Goal: Use online tool/utility: Utilize a website feature to perform a specific function

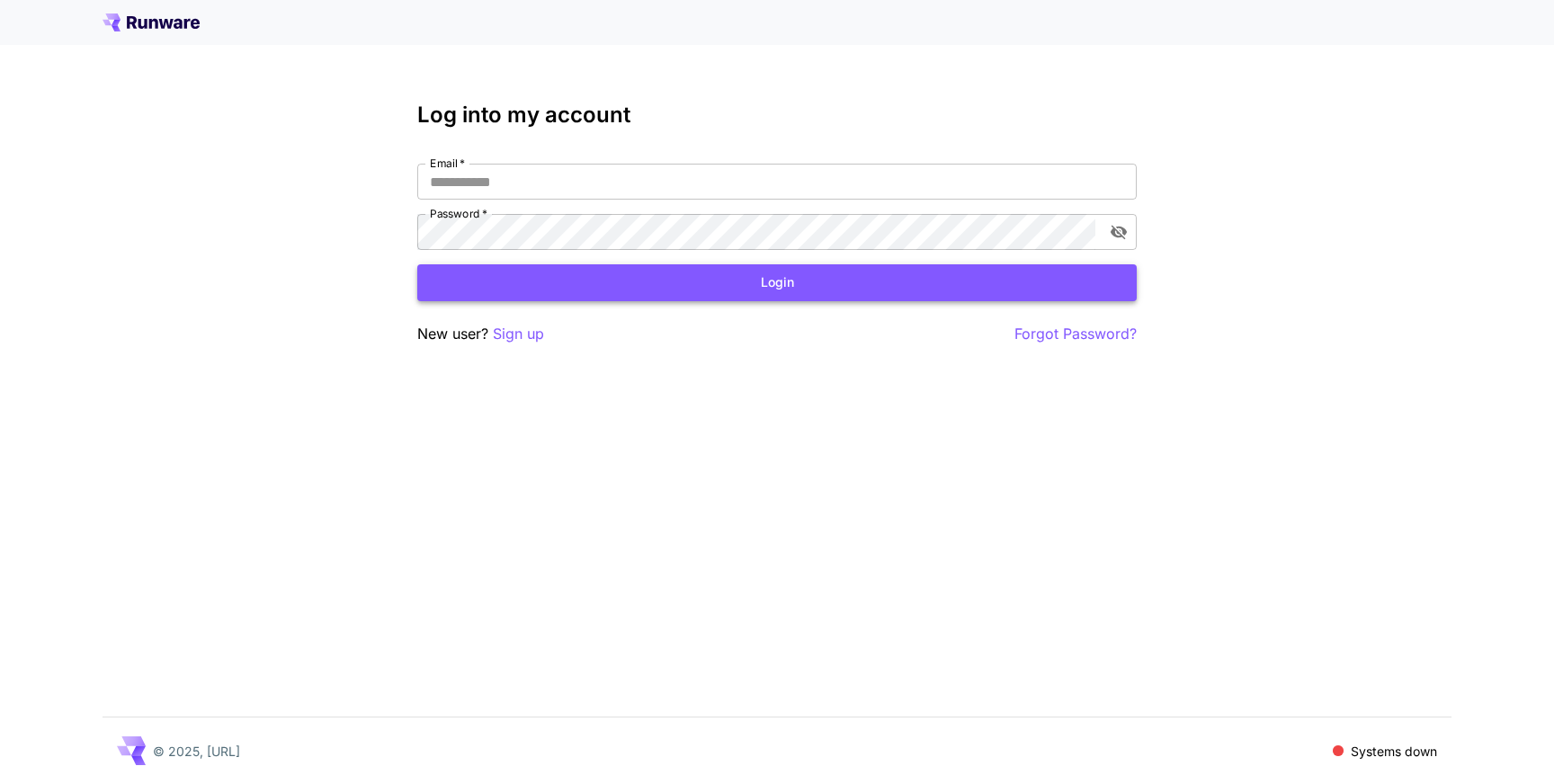
type input "**********"
click at [884, 270] on button "Login" at bounding box center [777, 282] width 719 height 37
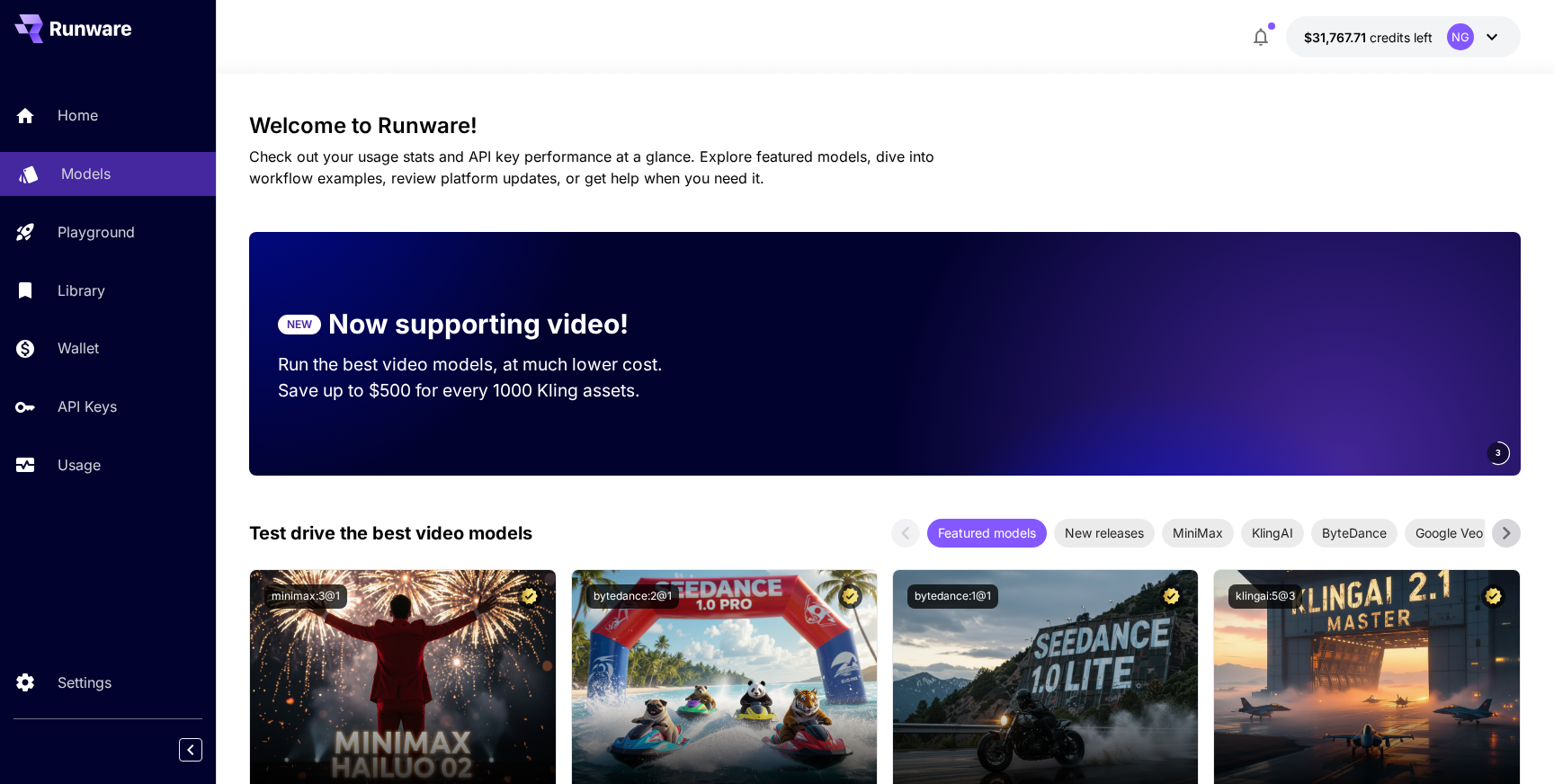
click at [193, 180] on div "Models" at bounding box center [132, 174] width 140 height 22
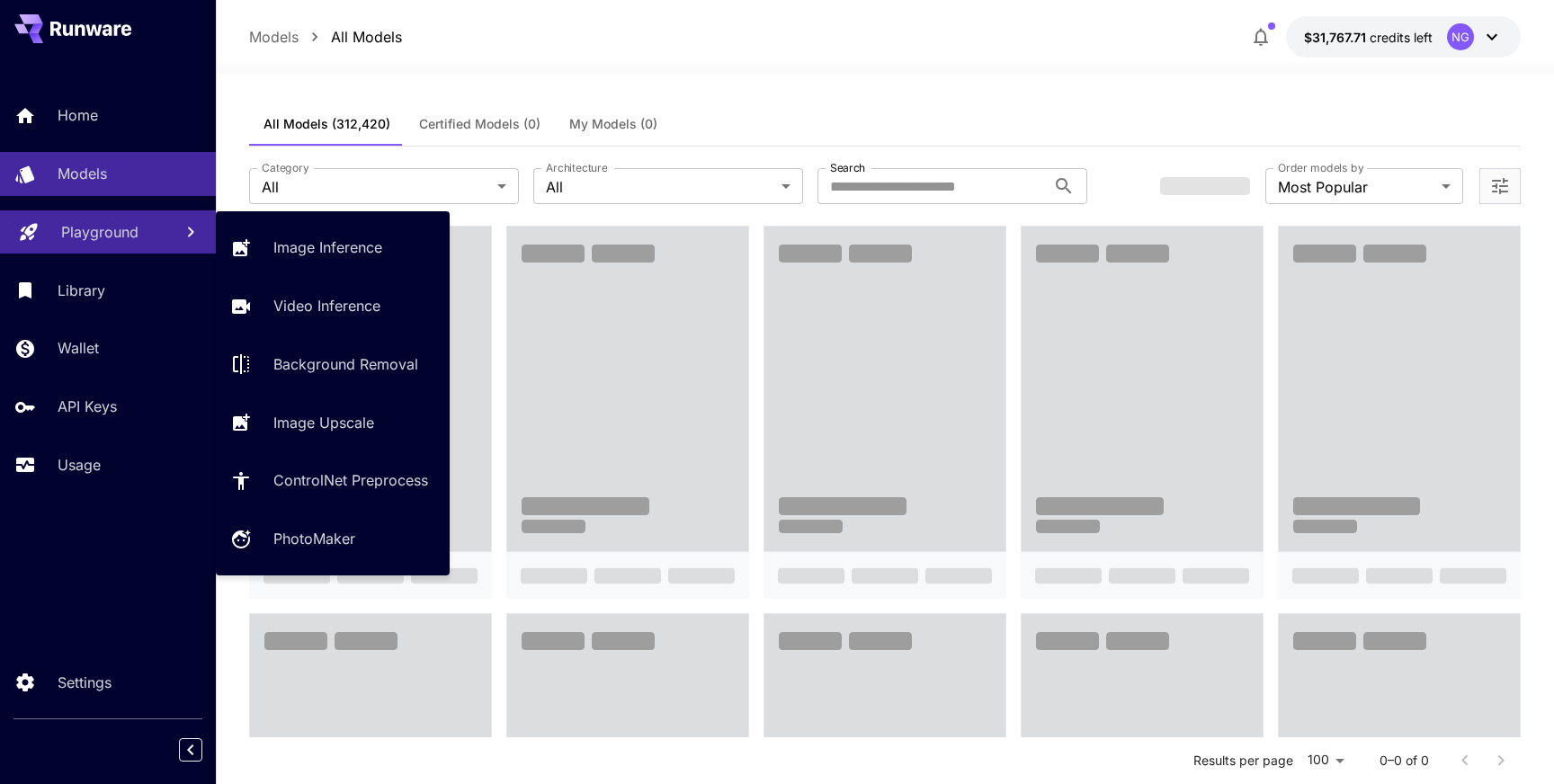
click at [154, 244] on link "Playground" at bounding box center [108, 232] width 216 height 44
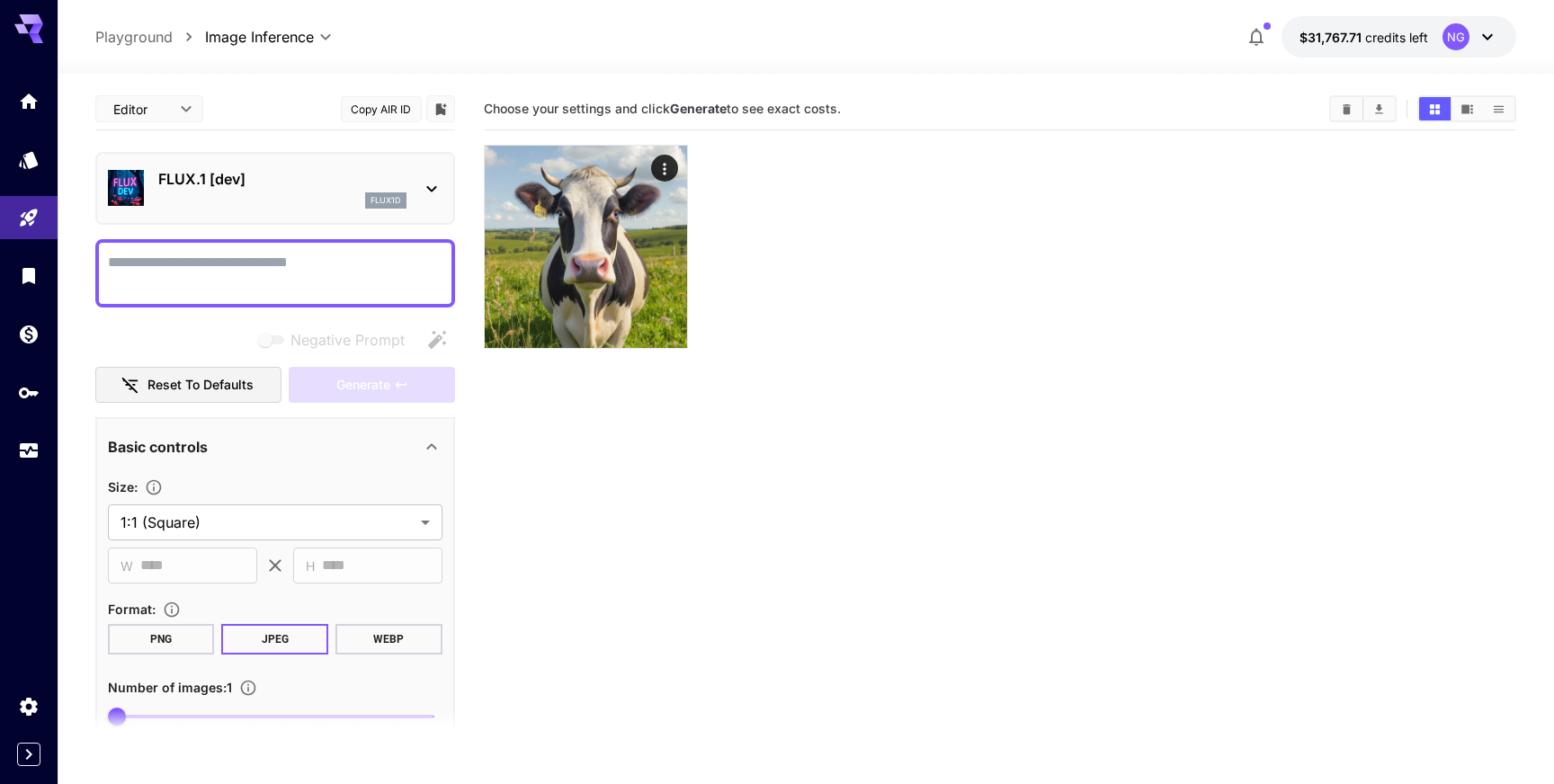
click at [173, 104] on body "**********" at bounding box center [777, 463] width 1554 height 925
click at [173, 104] on div at bounding box center [777, 392] width 1554 height 784
click at [219, 271] on textarea "Negative Prompt" at bounding box center [275, 274] width 334 height 44
type textarea "*****"
click at [365, 386] on span "Generate" at bounding box center [363, 385] width 54 height 23
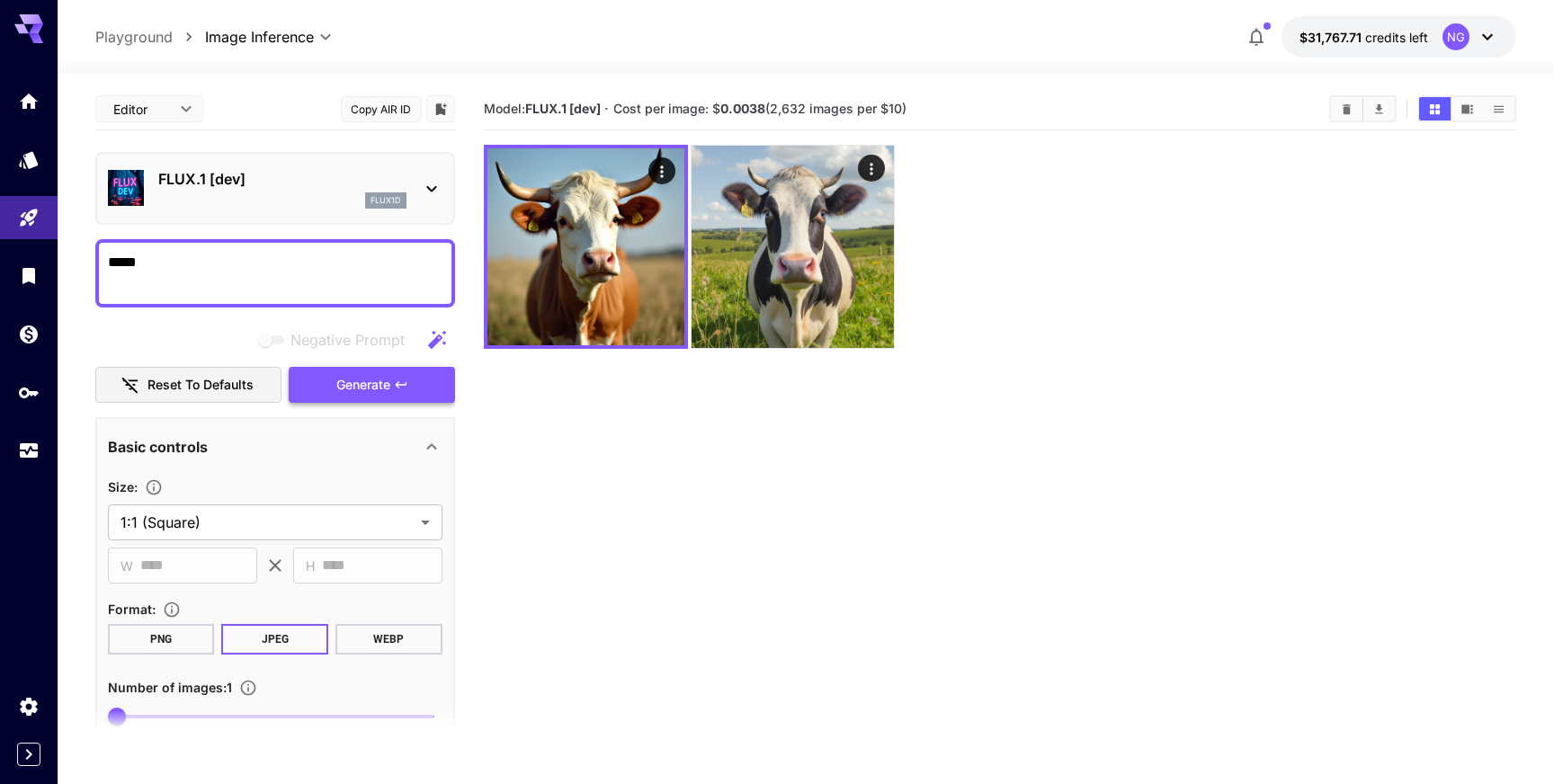
click at [365, 386] on span "Generate" at bounding box center [363, 385] width 54 height 23
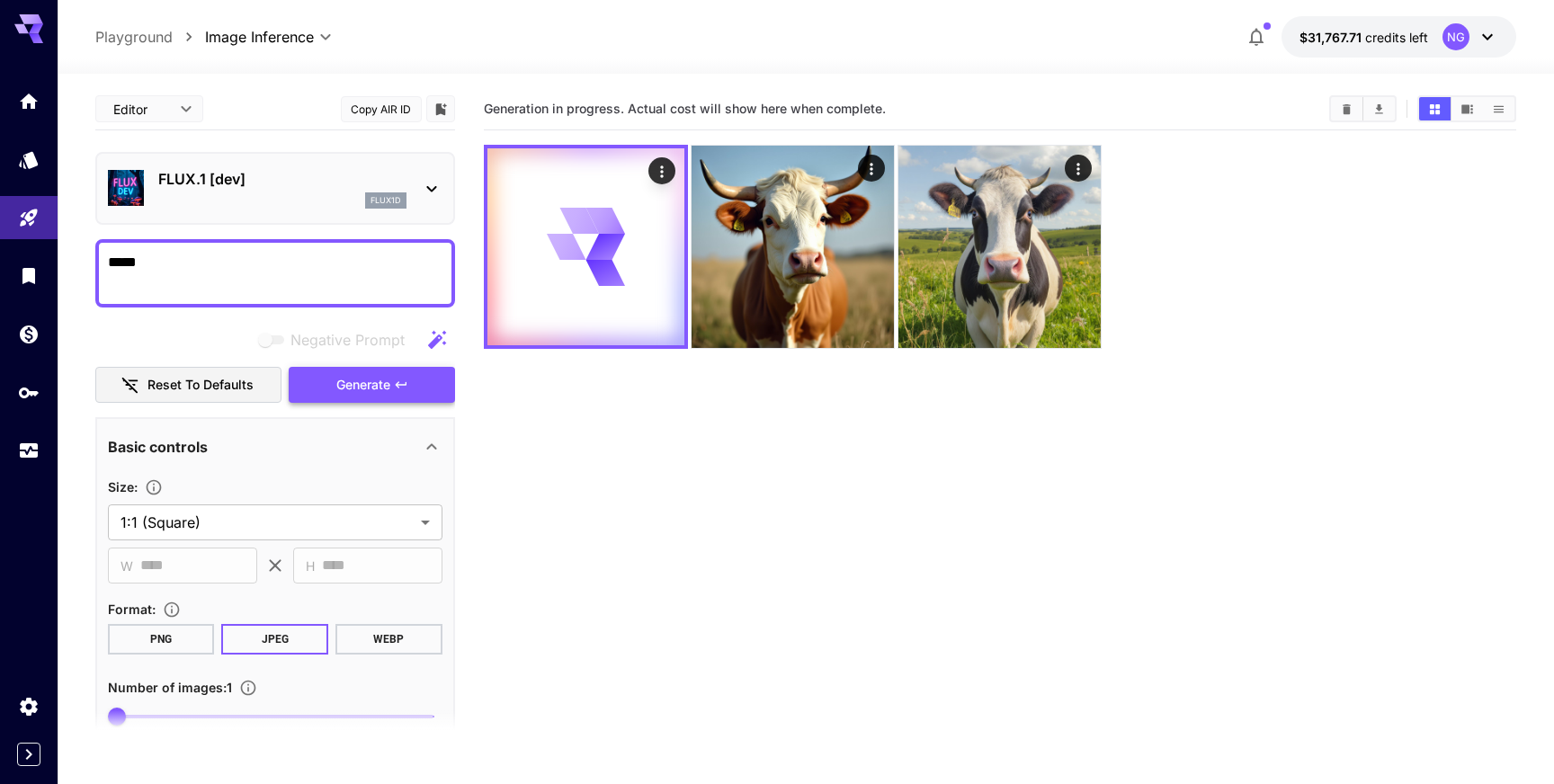
click at [365, 386] on span "Generate" at bounding box center [363, 385] width 54 height 23
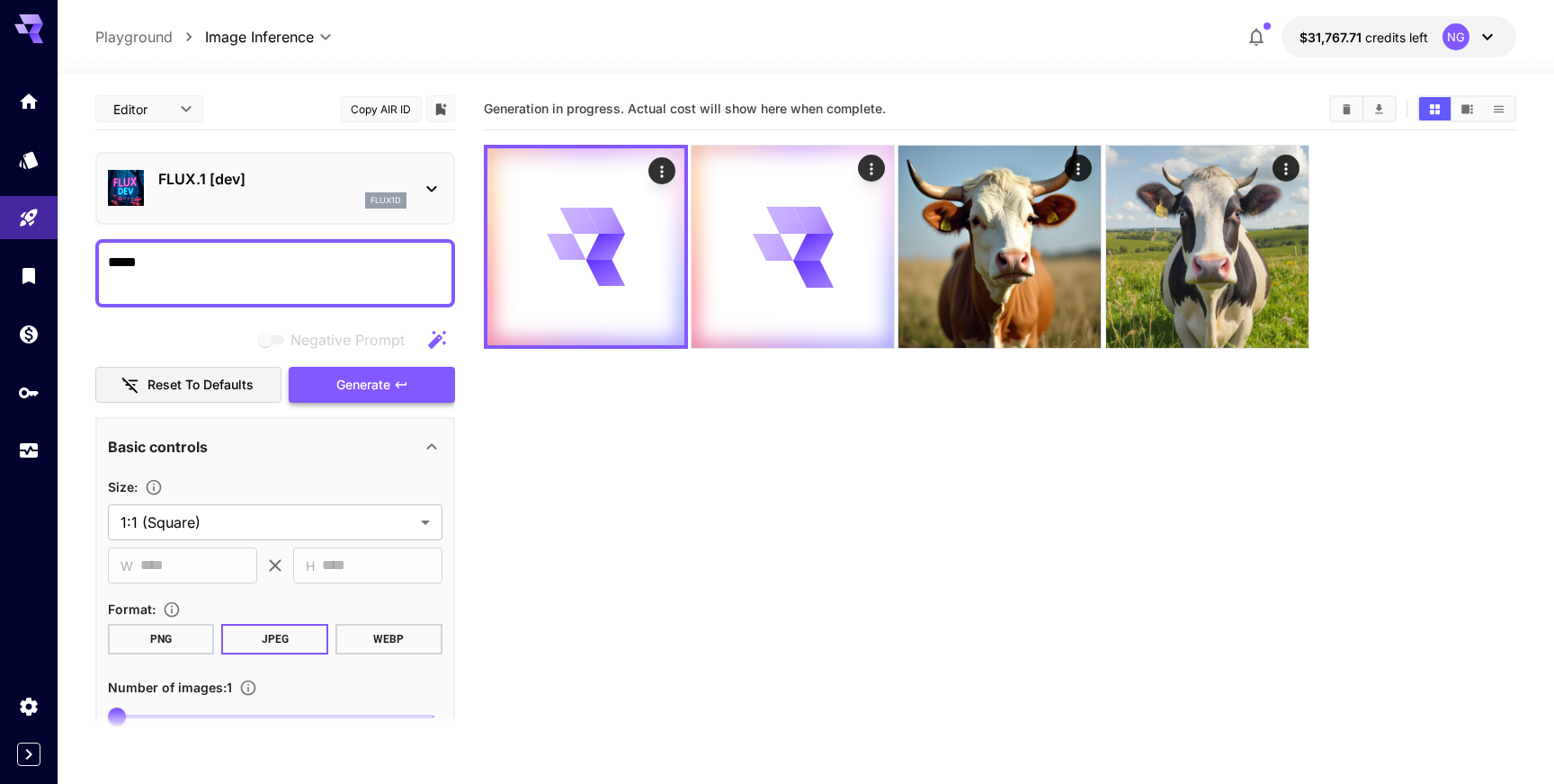
click at [365, 386] on span "Generate" at bounding box center [363, 385] width 54 height 23
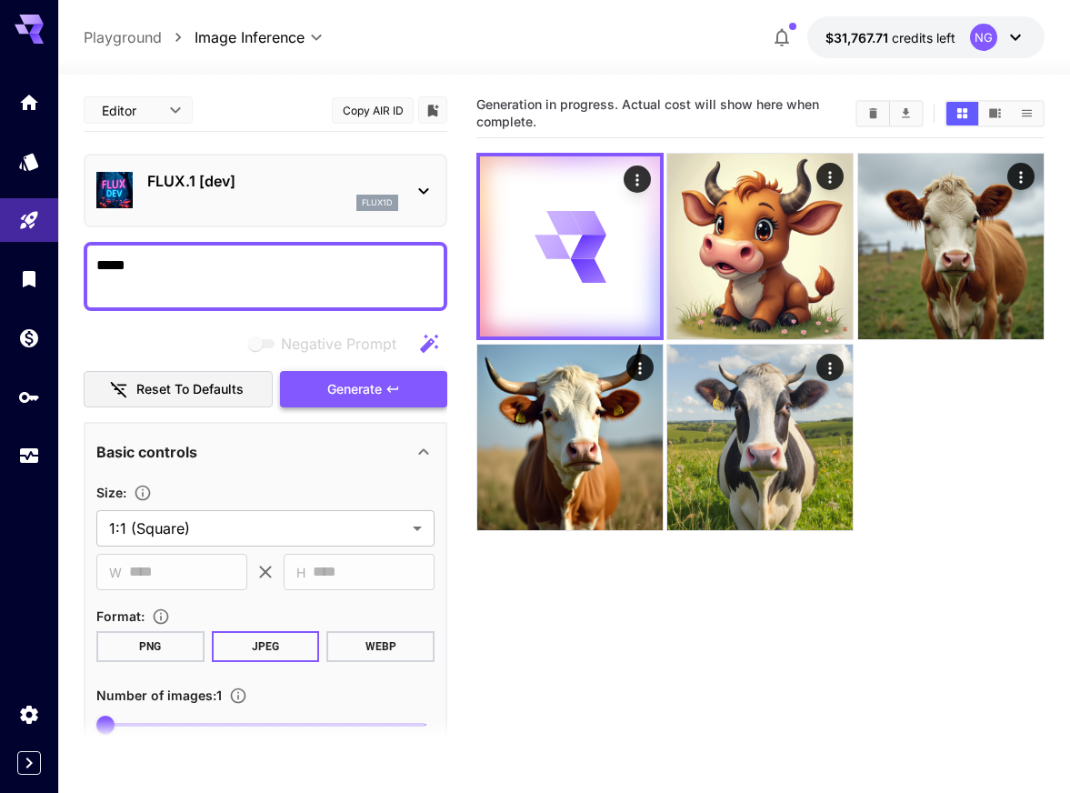
click at [372, 394] on span "Generate" at bounding box center [354, 389] width 55 height 23
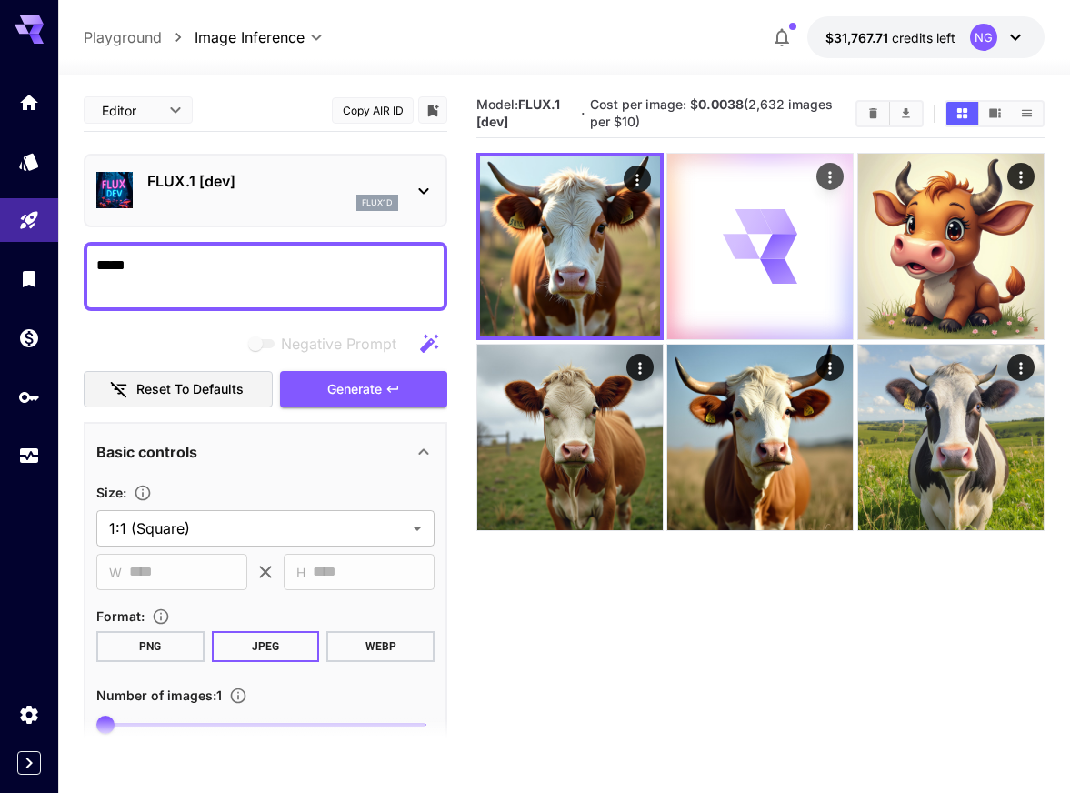
click at [753, 247] on icon at bounding box center [742, 247] width 40 height 45
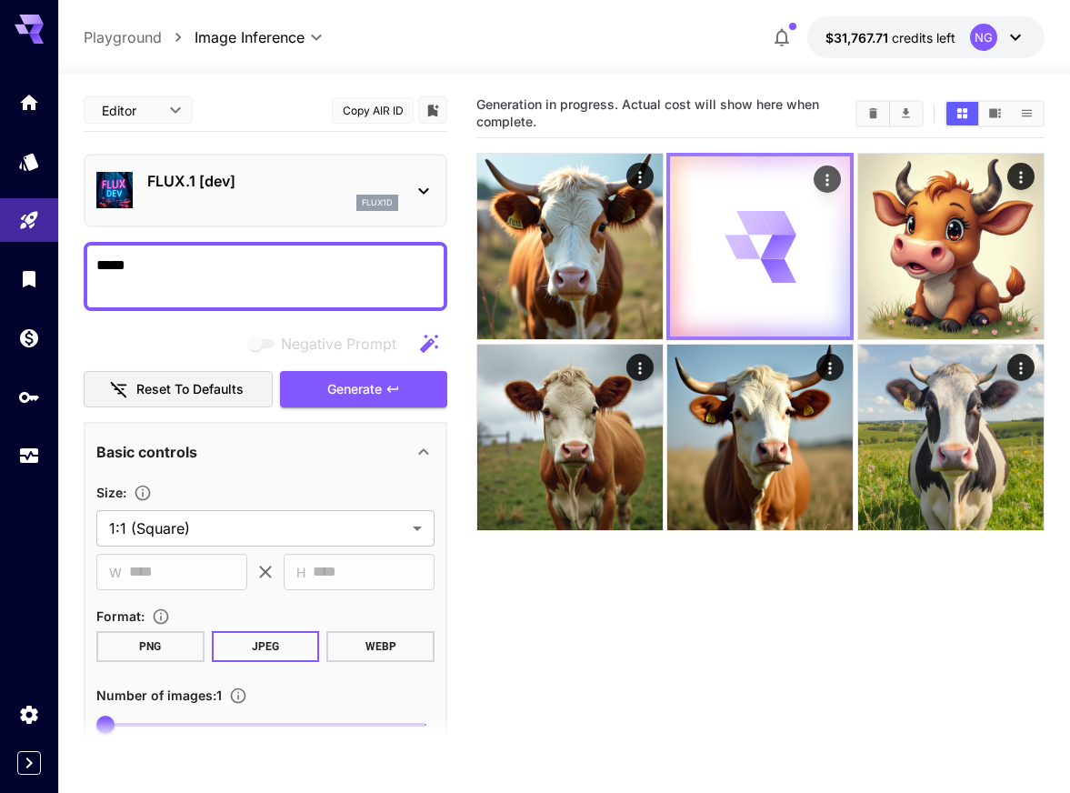
click at [753, 247] on icon at bounding box center [742, 247] width 36 height 24
click at [753, 247] on icon at bounding box center [742, 246] width 42 height 43
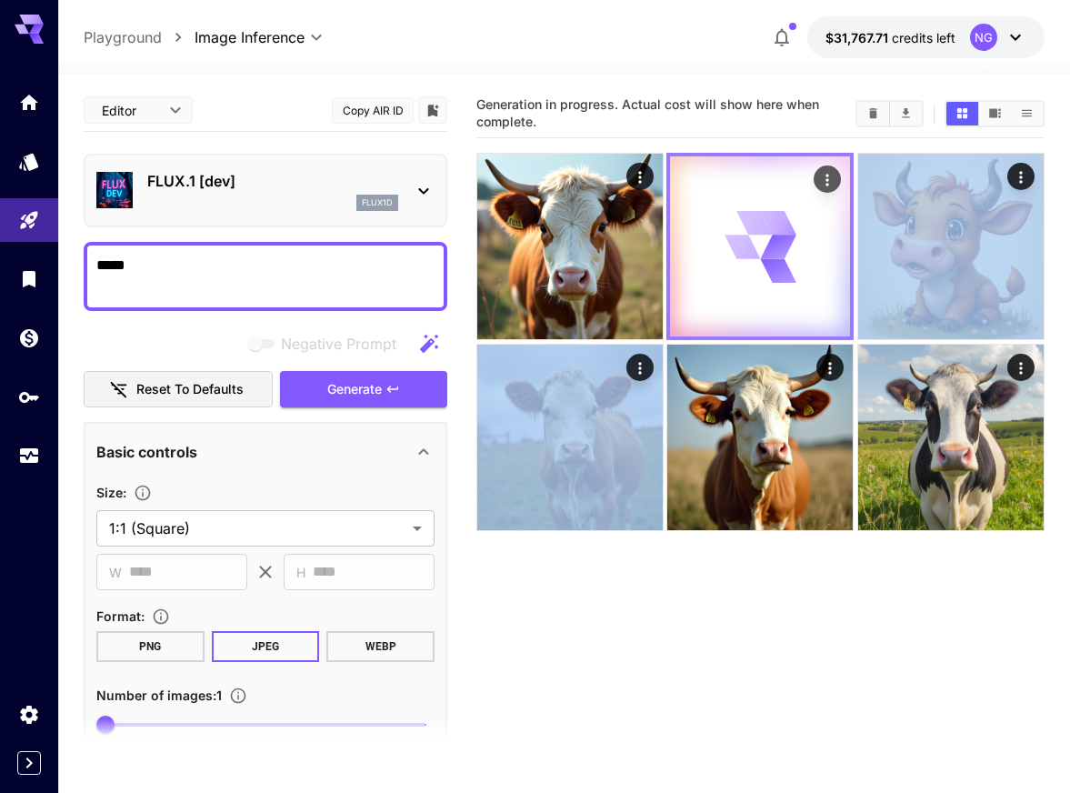
click at [753, 247] on icon at bounding box center [742, 246] width 35 height 42
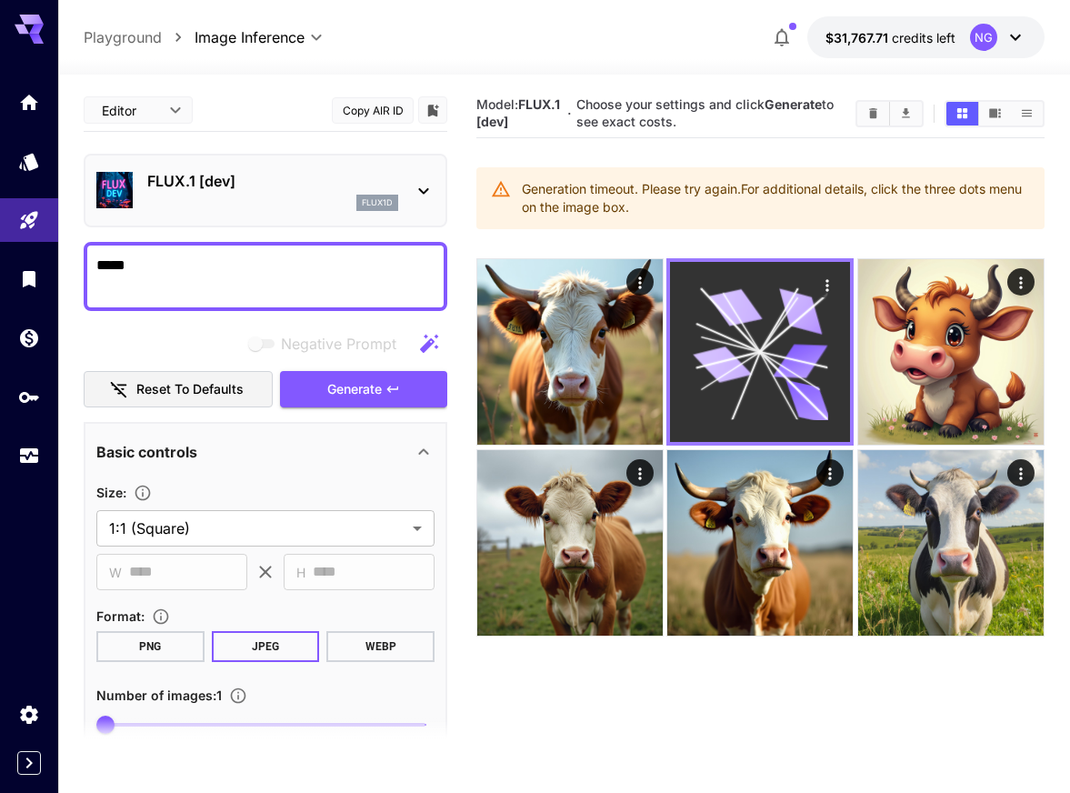
click at [757, 340] on icon at bounding box center [760, 352] width 135 height 135
click at [807, 355] on icon at bounding box center [800, 361] width 55 height 35
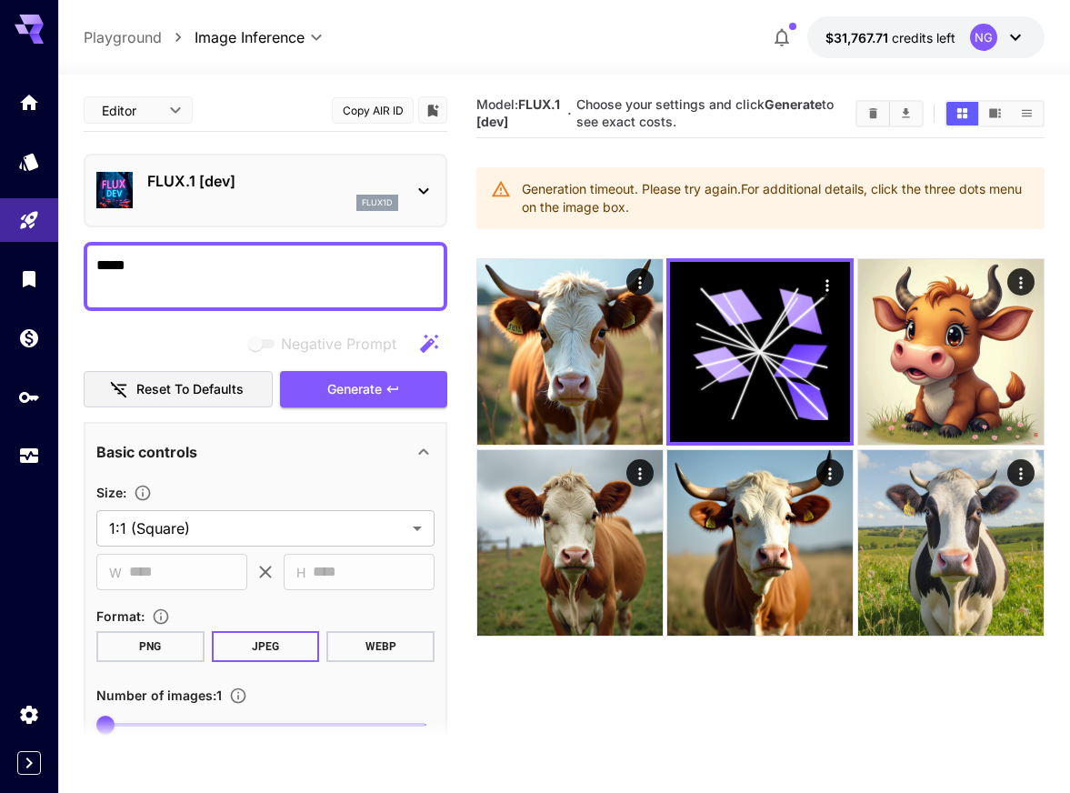
click at [316, 184] on p "FLUX.1 [dev]" at bounding box center [272, 181] width 251 height 22
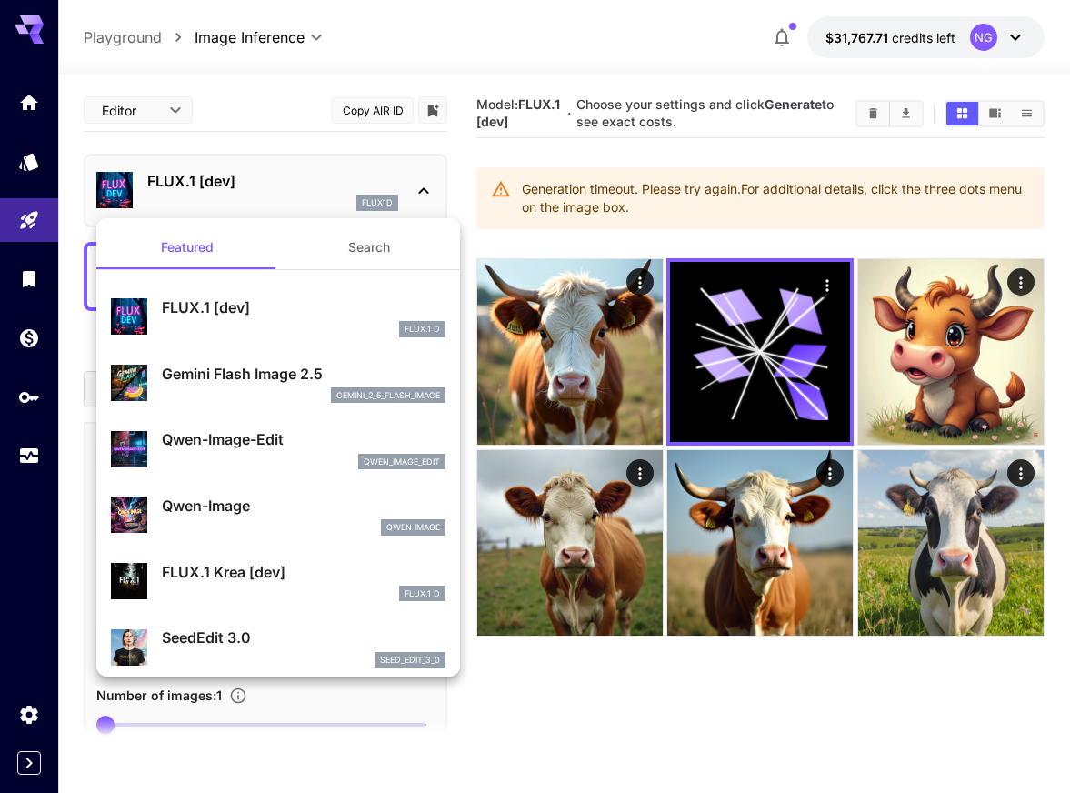
click at [316, 184] on div at bounding box center [535, 396] width 1070 height 793
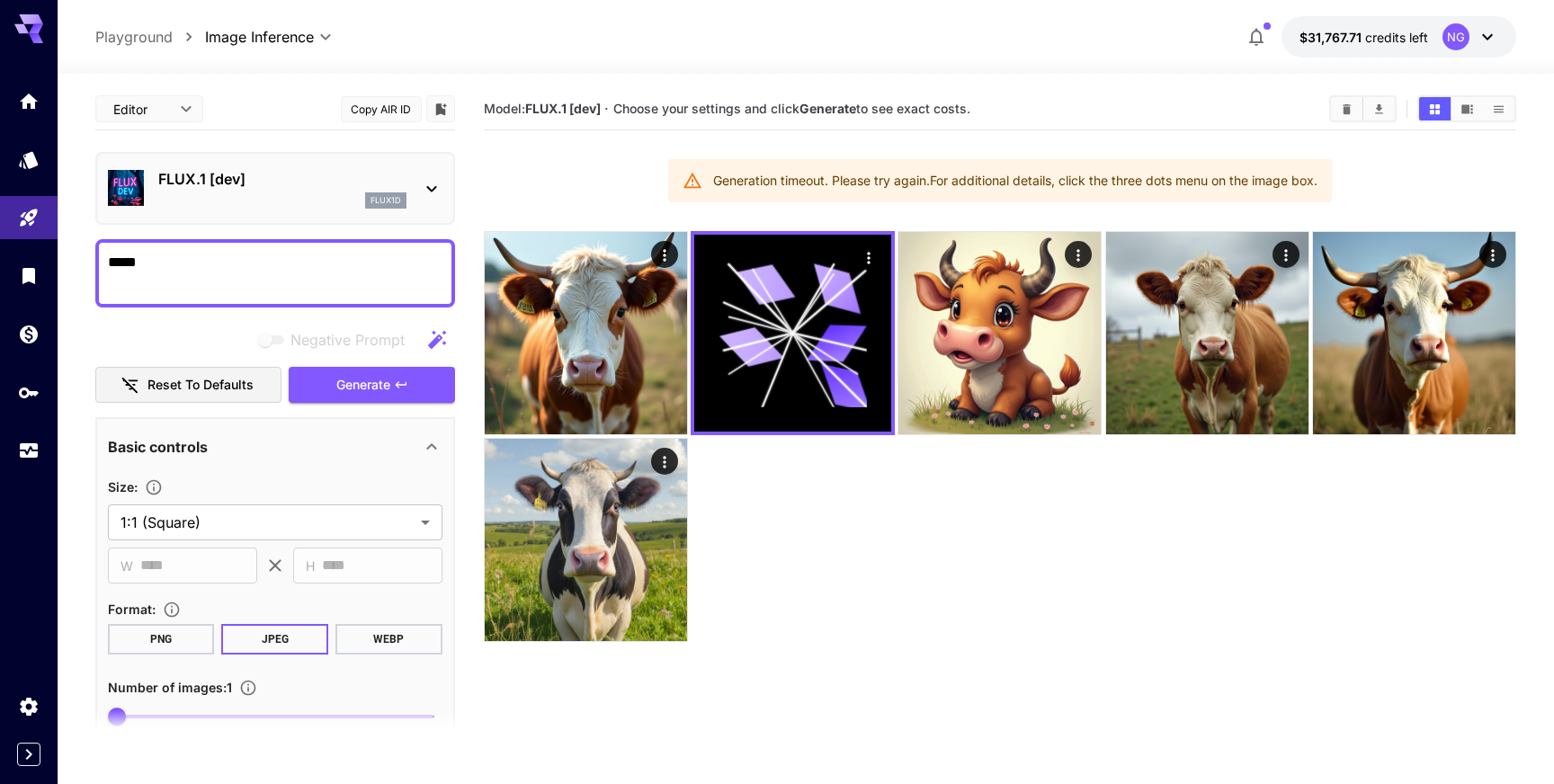
click at [306, 197] on div "flux1d" at bounding box center [282, 201] width 248 height 16
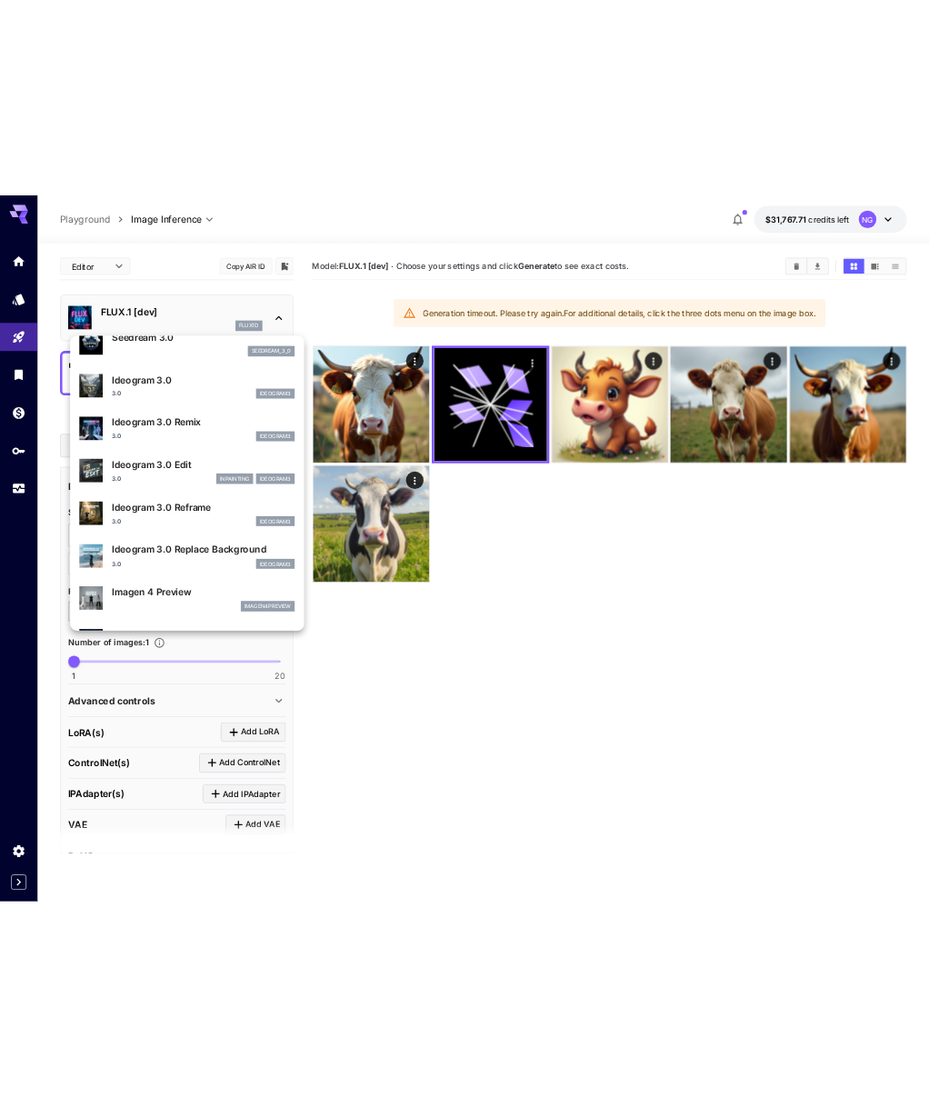
scroll to position [484, 0]
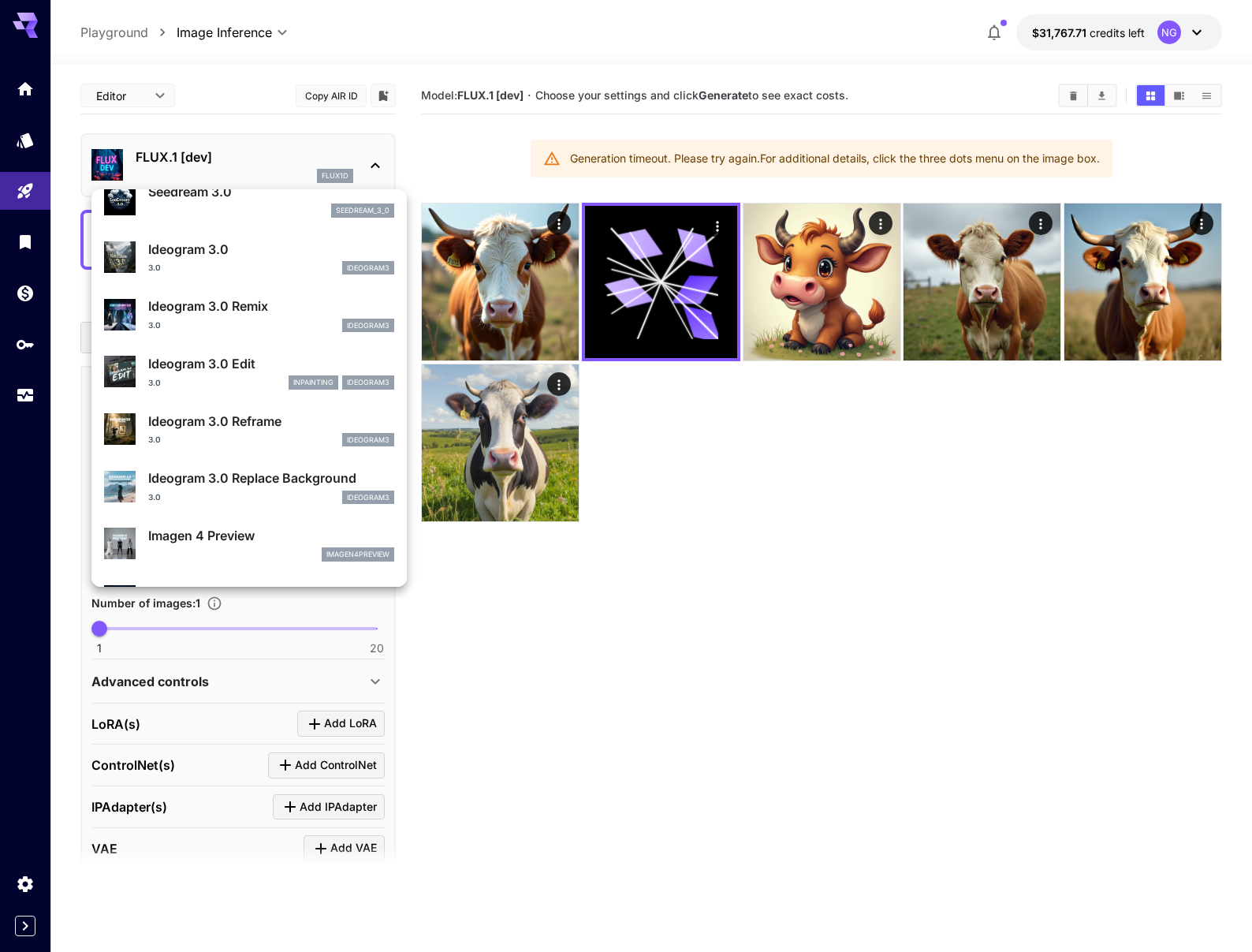
click at [438, 141] on div at bounding box center [626, 476] width 1252 height 952
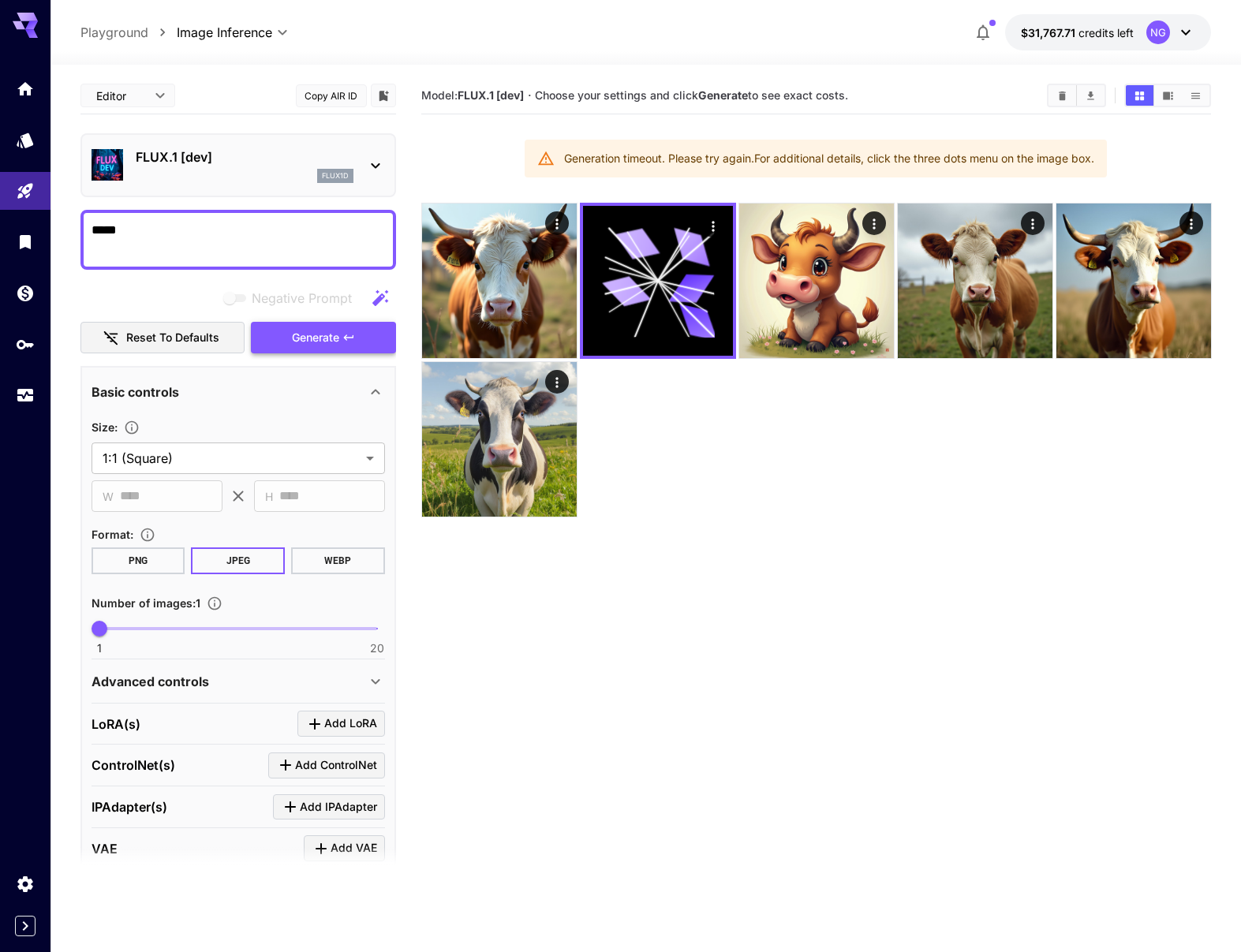
click at [301, 339] on span "Generate" at bounding box center [315, 338] width 48 height 20
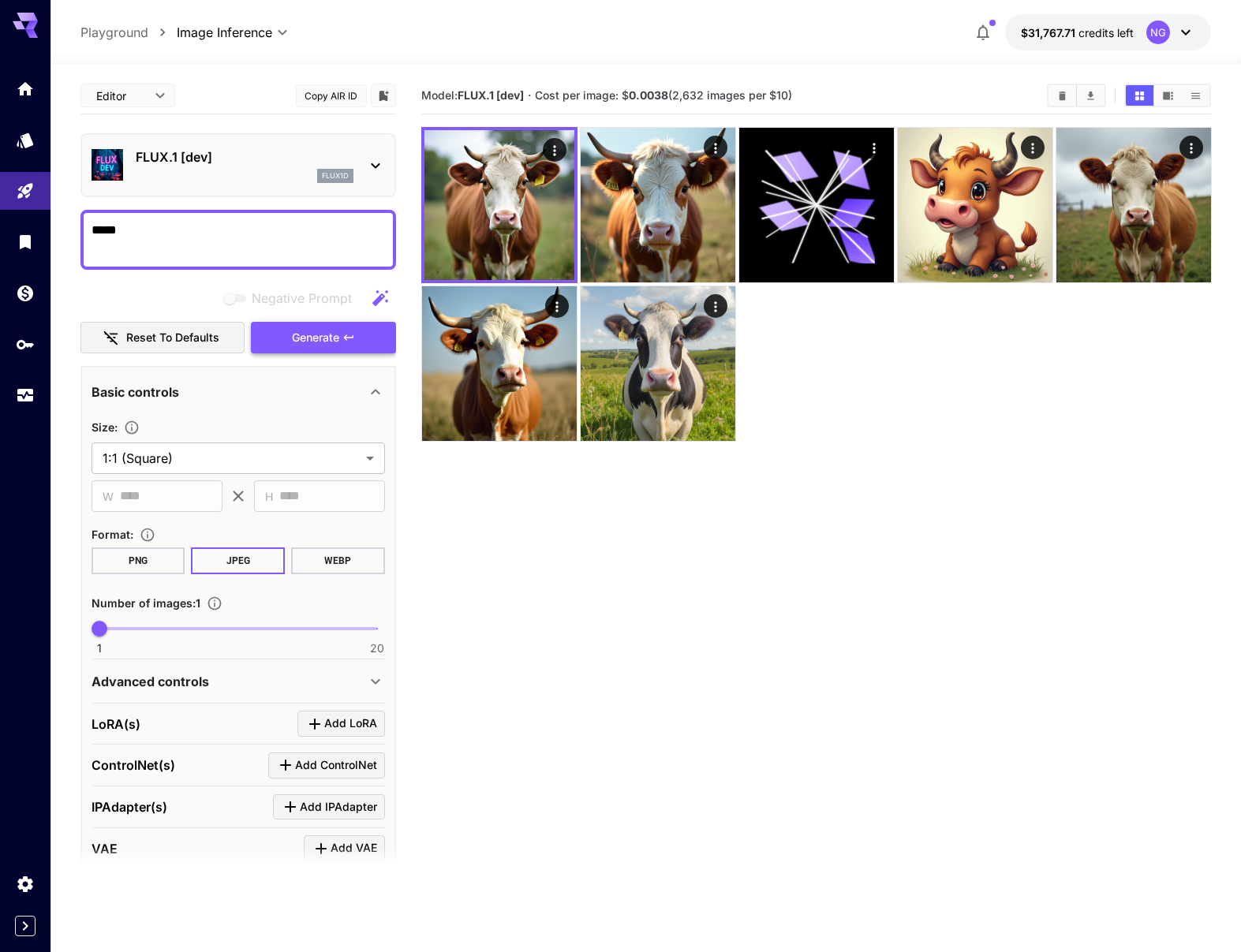
click at [295, 342] on span "Generate" at bounding box center [315, 338] width 48 height 20
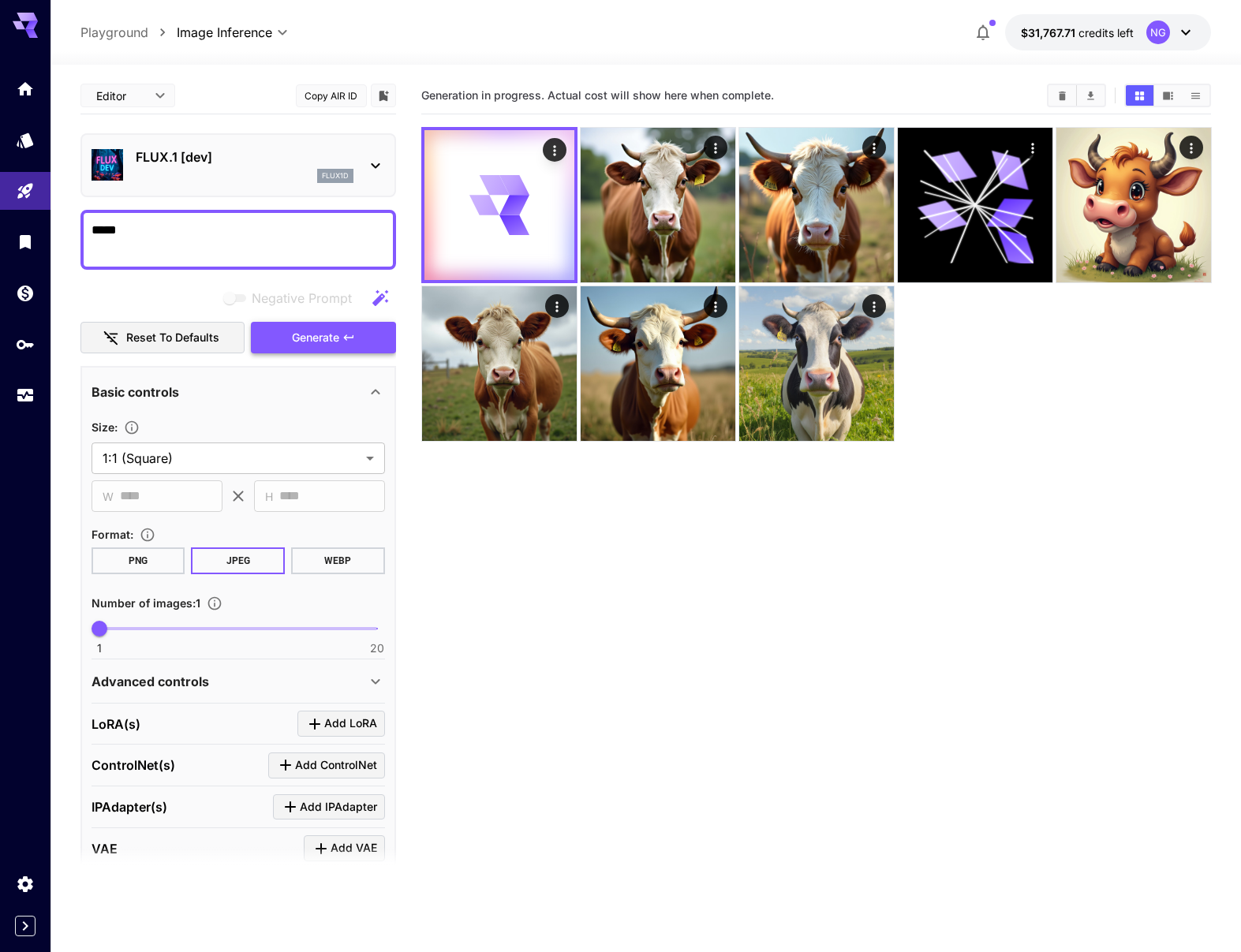
click at [295, 342] on span "Generate" at bounding box center [315, 338] width 48 height 20
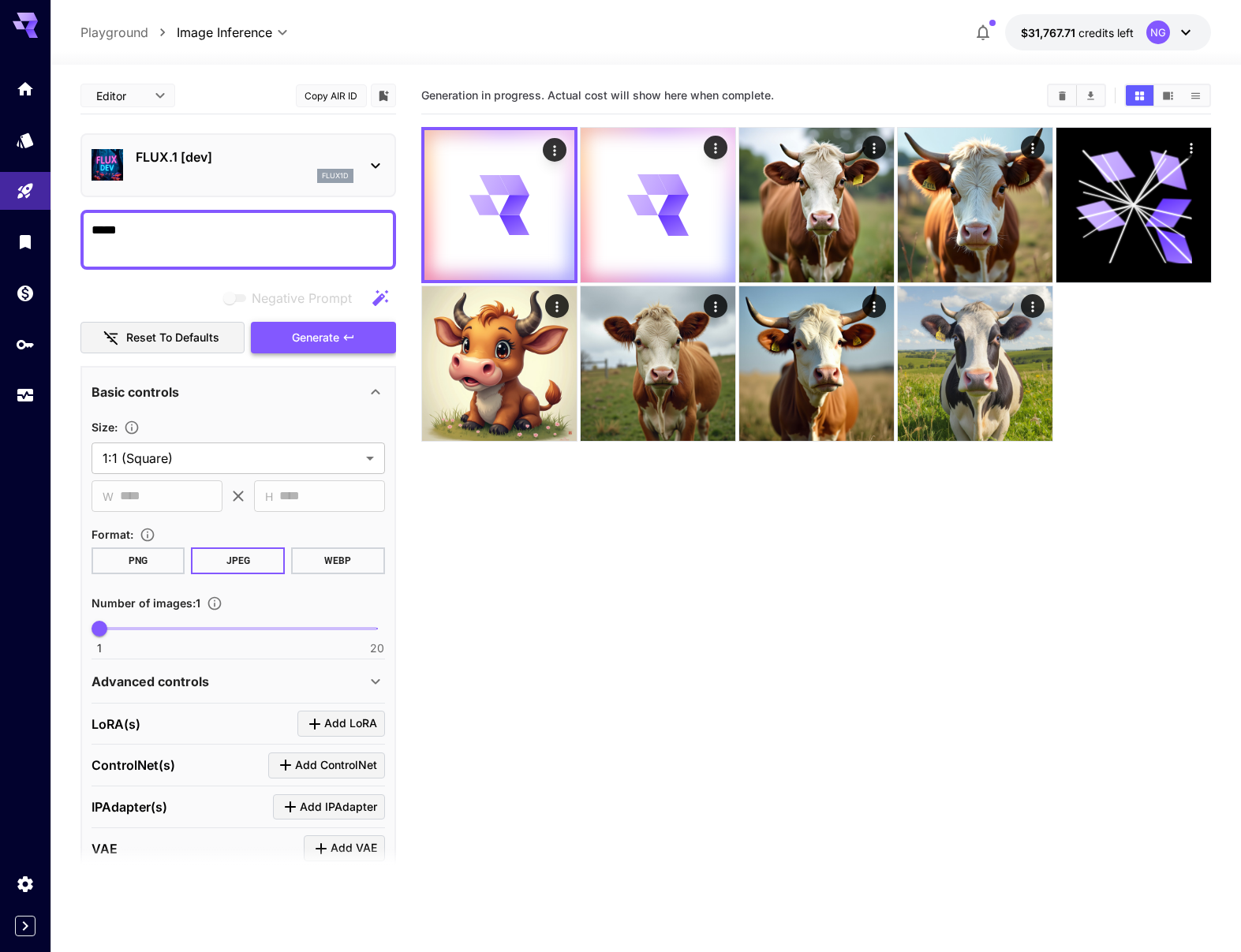
click at [295, 342] on span "Generate" at bounding box center [315, 338] width 48 height 20
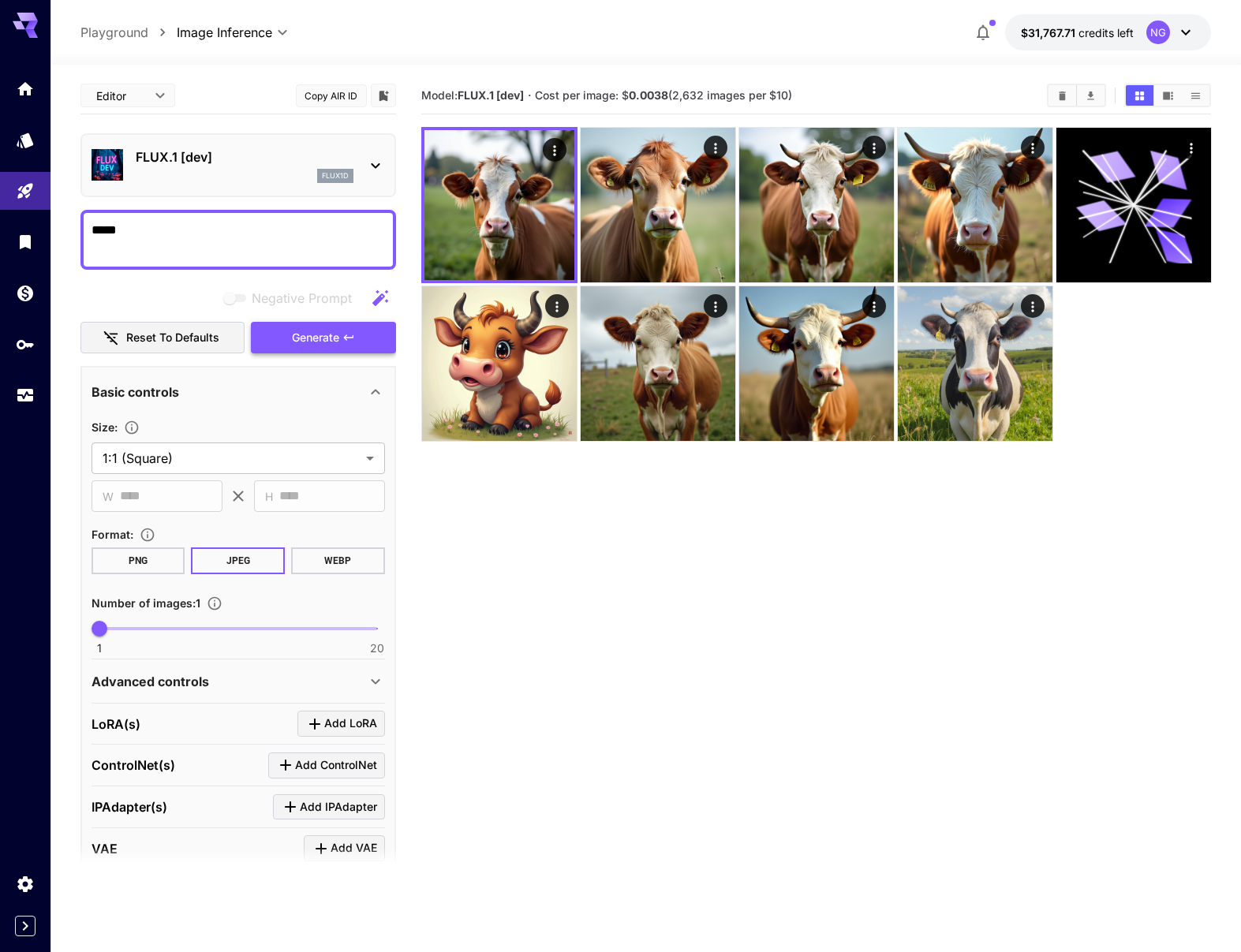
click at [295, 342] on span "Generate" at bounding box center [315, 338] width 48 height 20
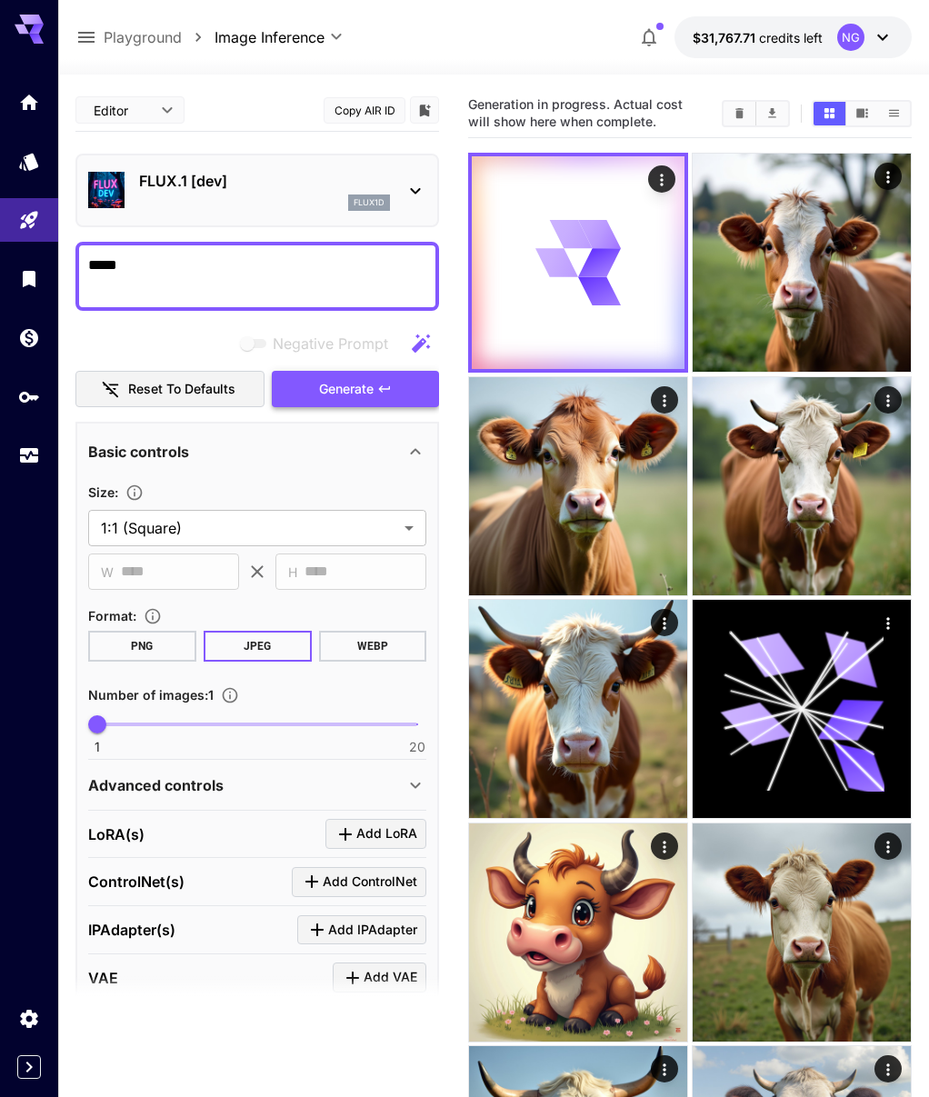
click at [359, 384] on span "Generate" at bounding box center [346, 389] width 55 height 23
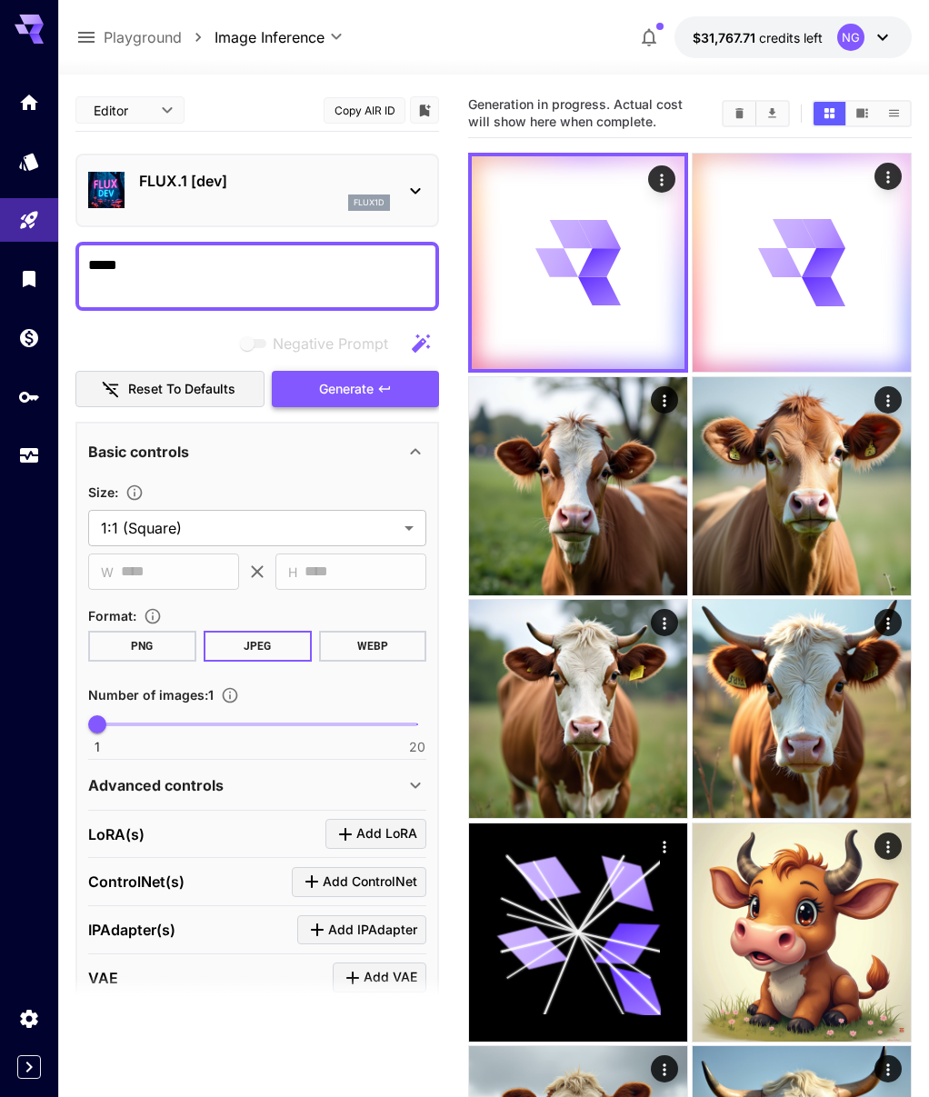
click at [358, 384] on span "Generate" at bounding box center [346, 389] width 55 height 23
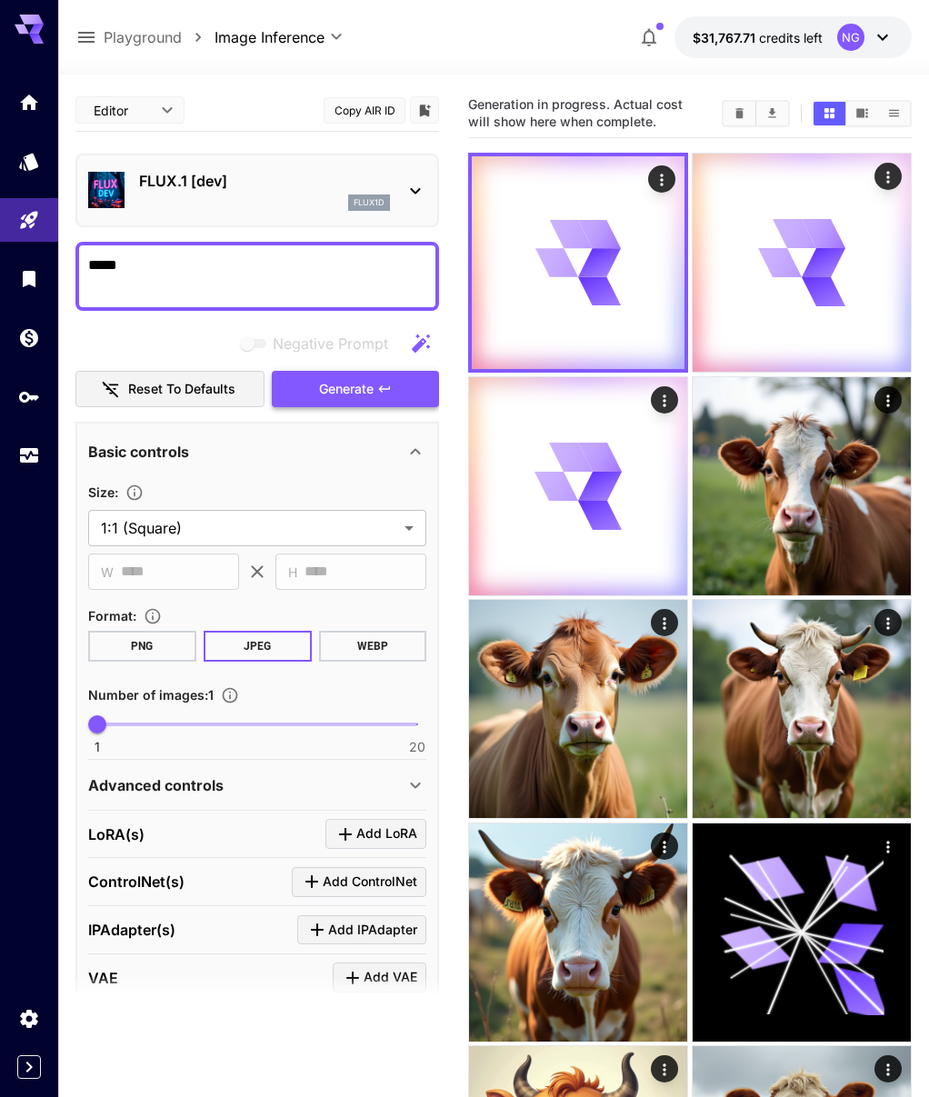
click at [358, 384] on span "Generate" at bounding box center [346, 389] width 55 height 23
click at [358, 385] on span "Generate" at bounding box center [346, 389] width 55 height 23
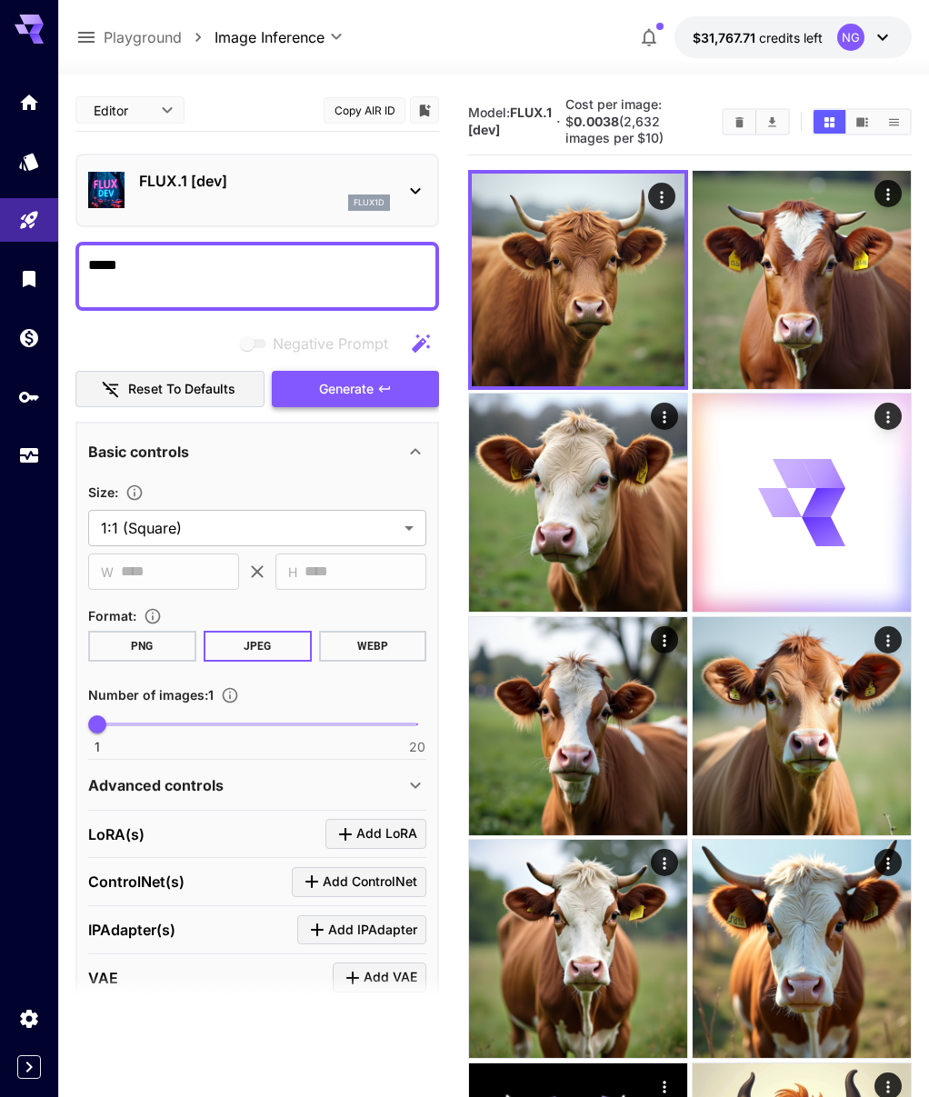
click at [365, 378] on span "Generate" at bounding box center [346, 389] width 55 height 23
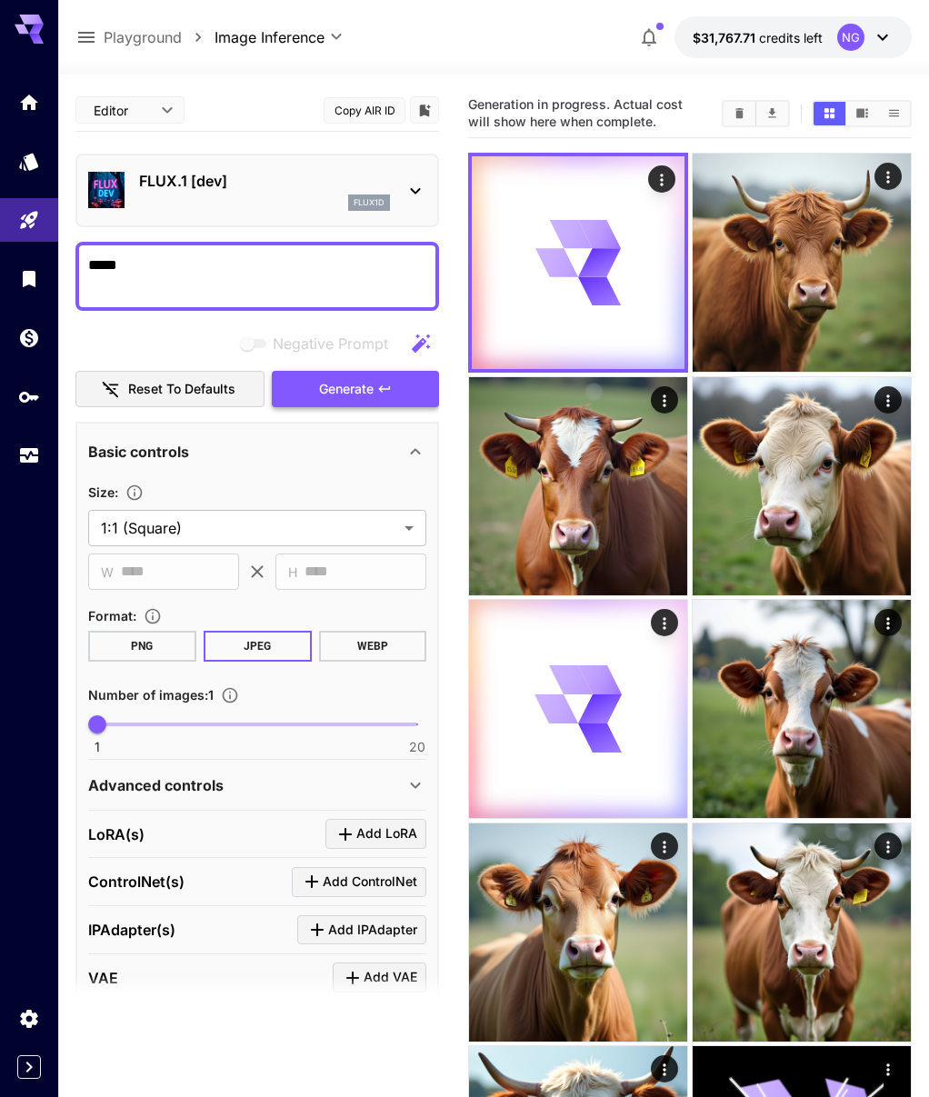
click at [365, 382] on span "Generate" at bounding box center [346, 389] width 55 height 23
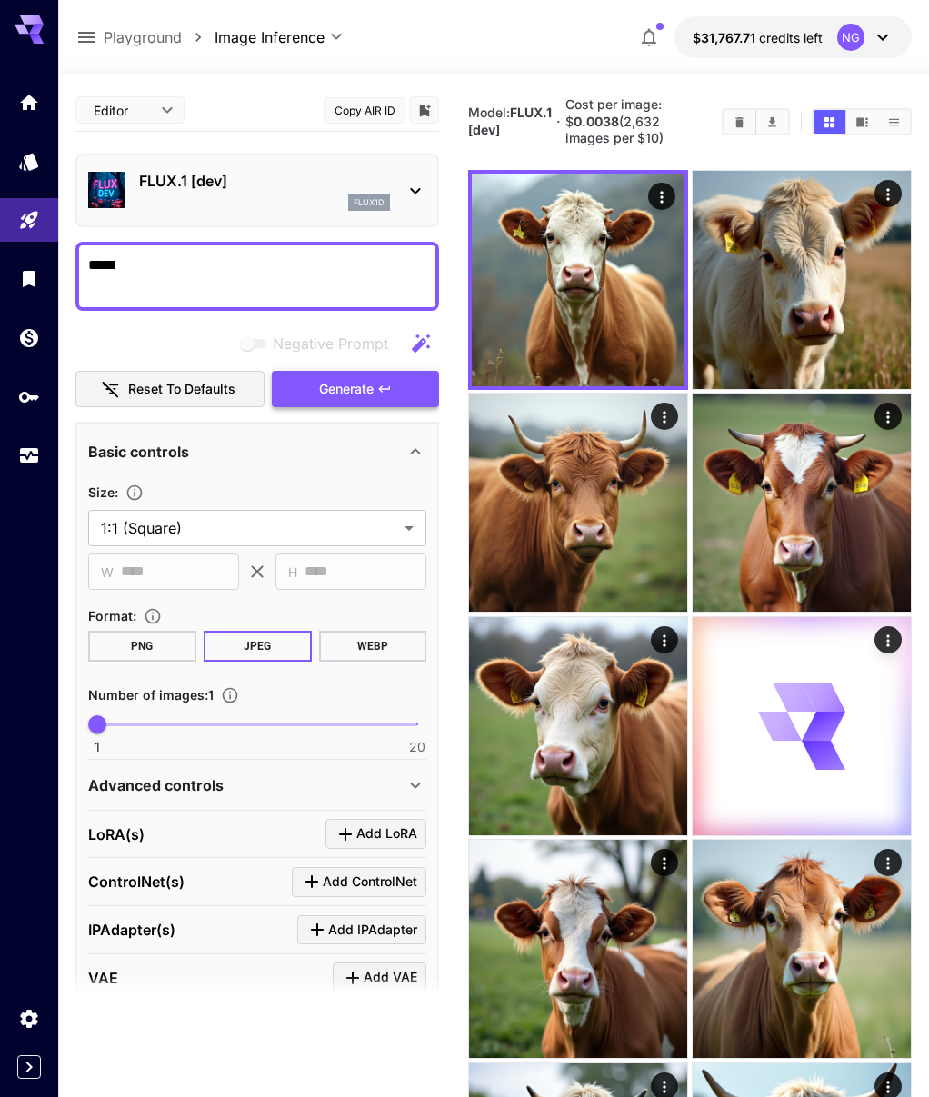
click at [308, 385] on button "Generate" at bounding box center [355, 389] width 167 height 37
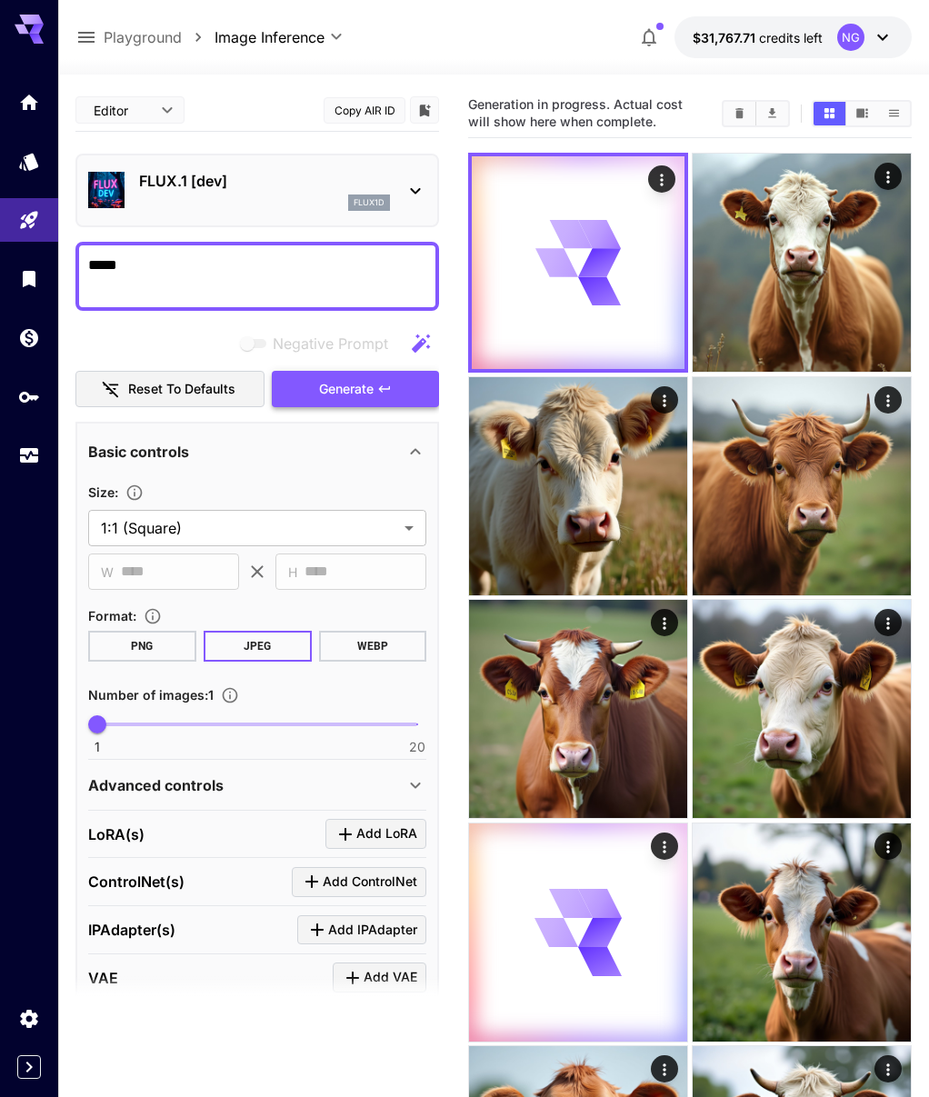
click at [308, 385] on button "Generate" at bounding box center [355, 389] width 167 height 37
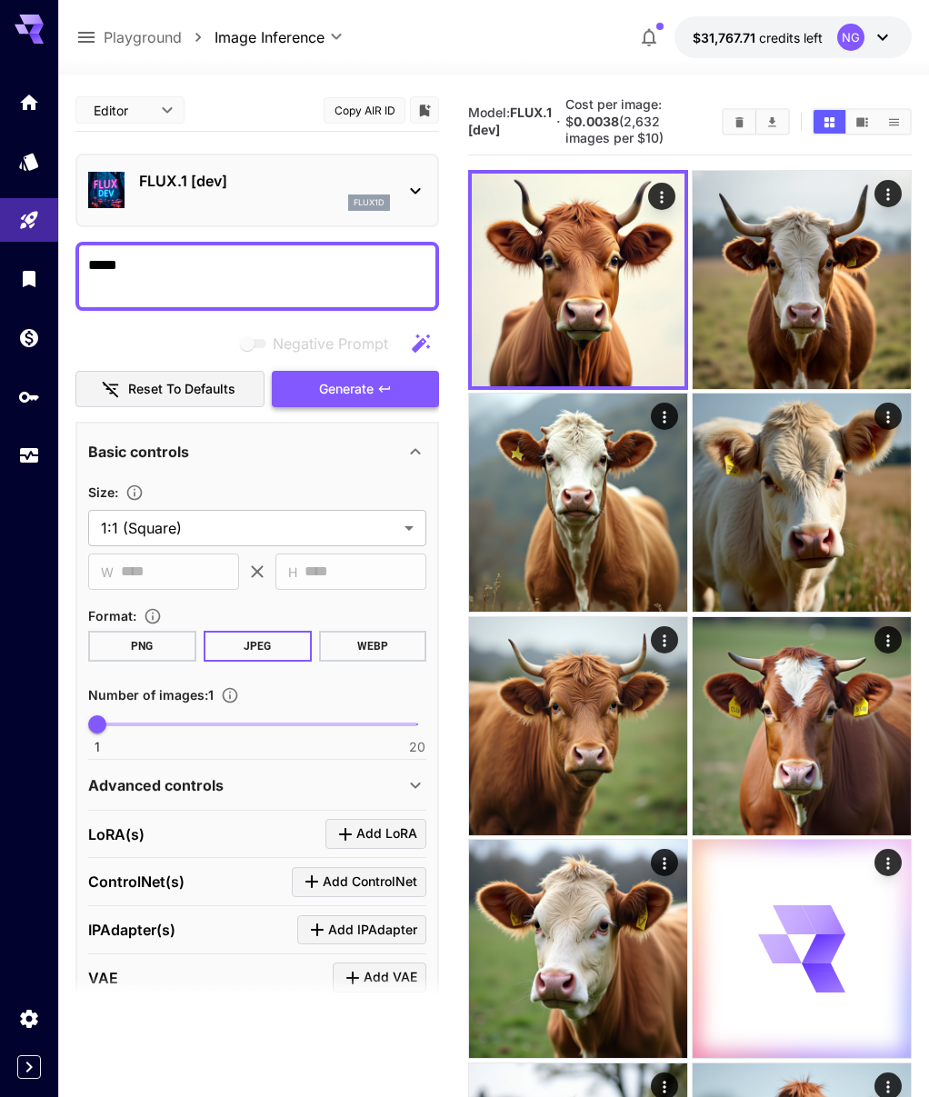
click at [308, 385] on button "Generate" at bounding box center [355, 389] width 167 height 37
click at [307, 385] on button "Generate" at bounding box center [355, 389] width 167 height 37
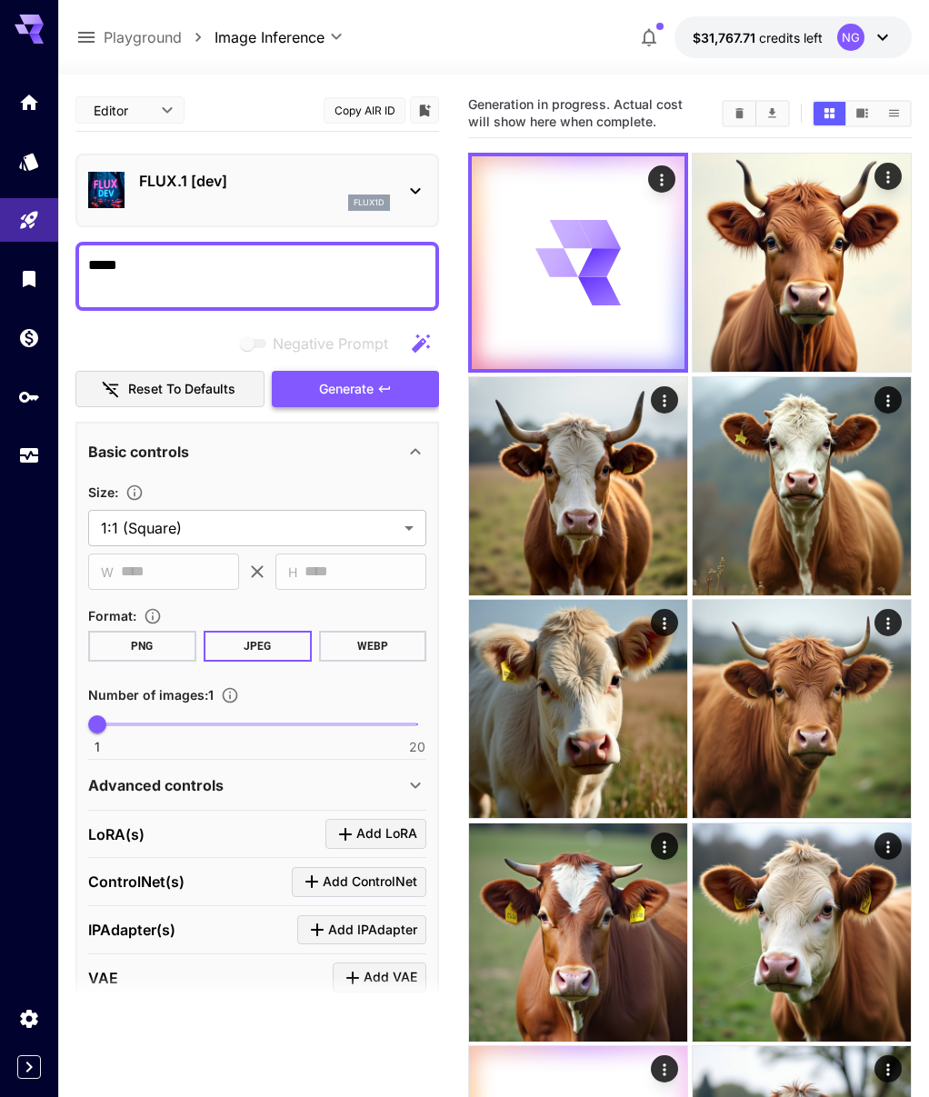
click at [307, 385] on button "Generate" at bounding box center [355, 389] width 167 height 37
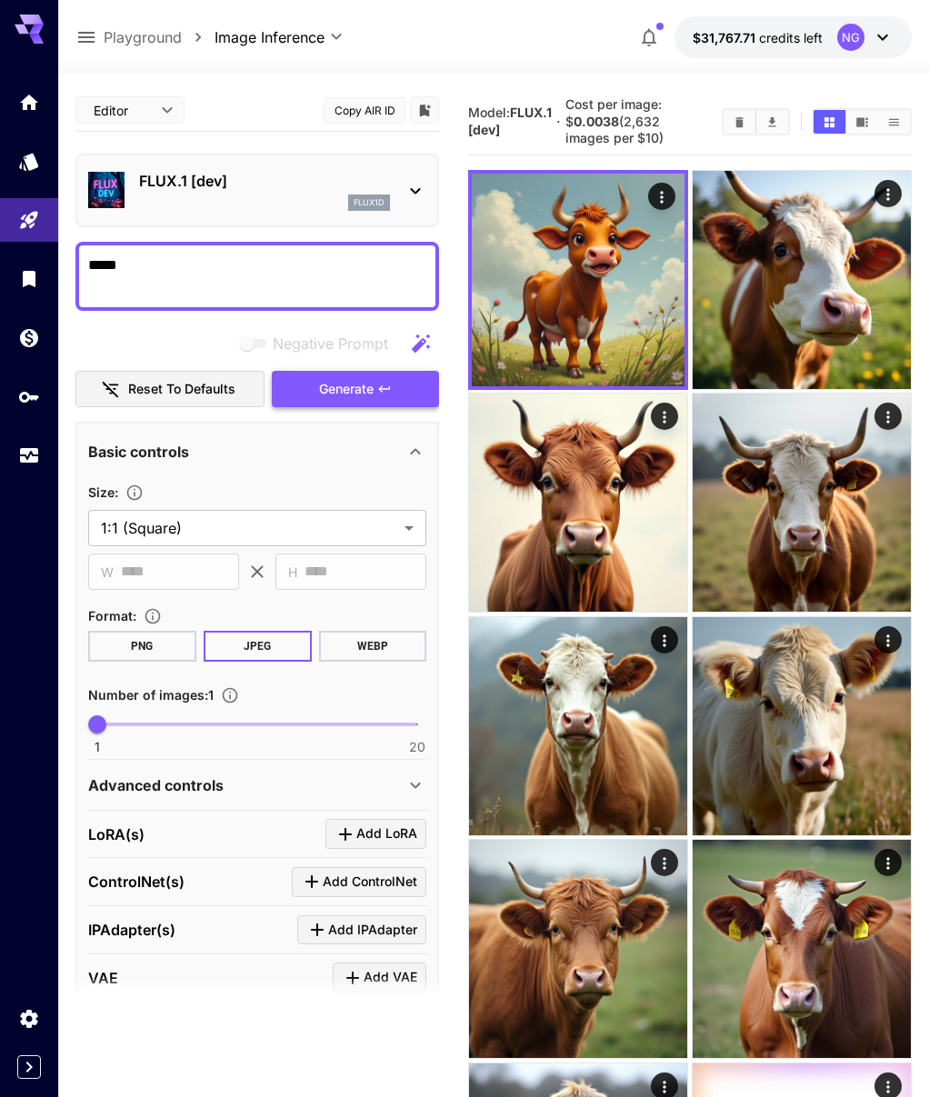
click at [367, 378] on span "Generate" at bounding box center [346, 389] width 55 height 23
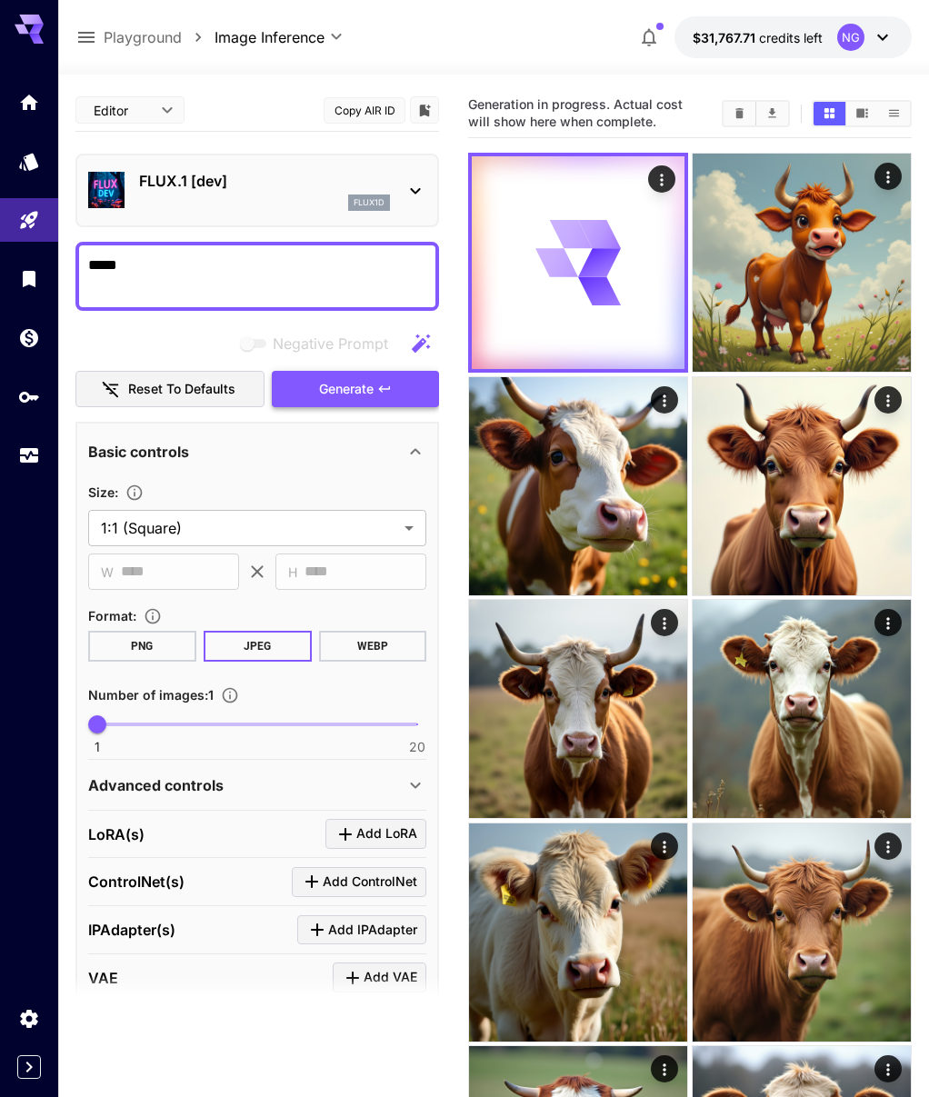
click at [369, 378] on span "Generate" at bounding box center [346, 389] width 55 height 23
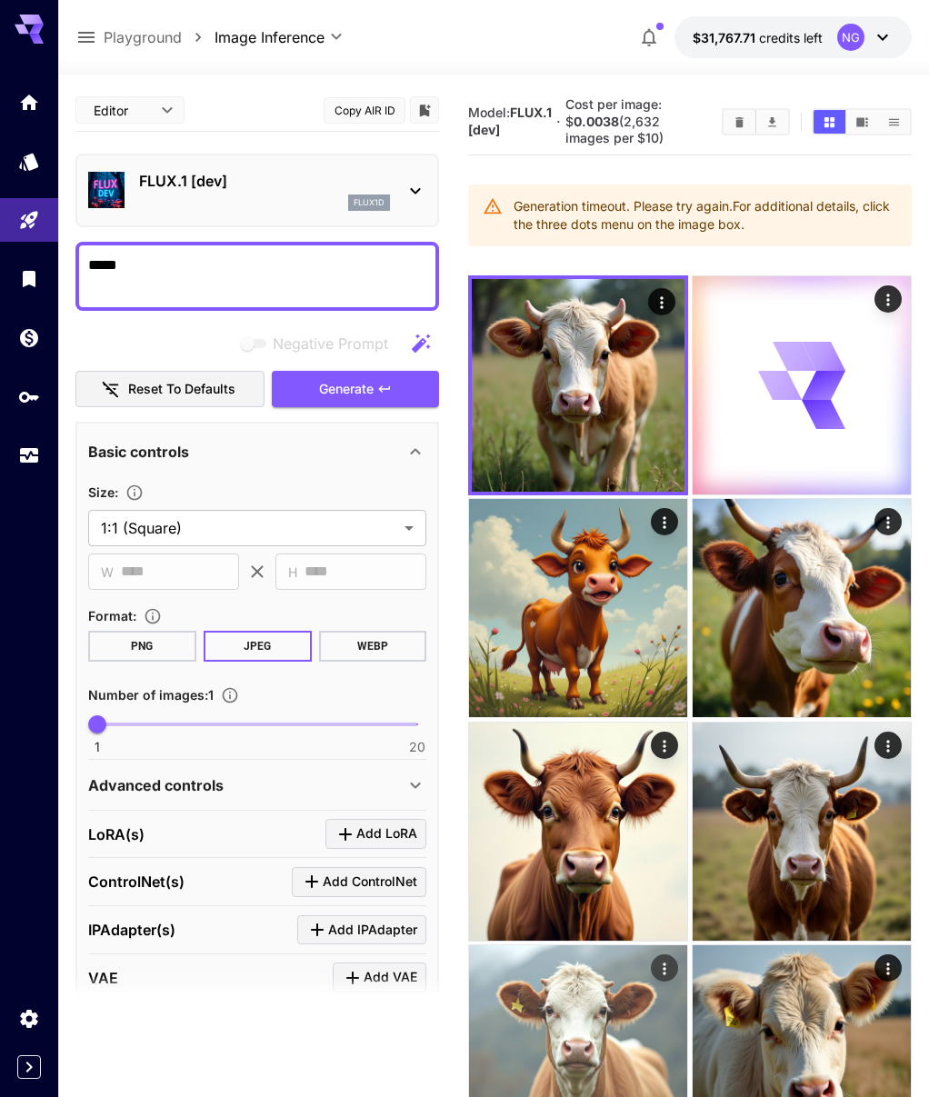
click at [693, 504] on img at bounding box center [802, 608] width 218 height 218
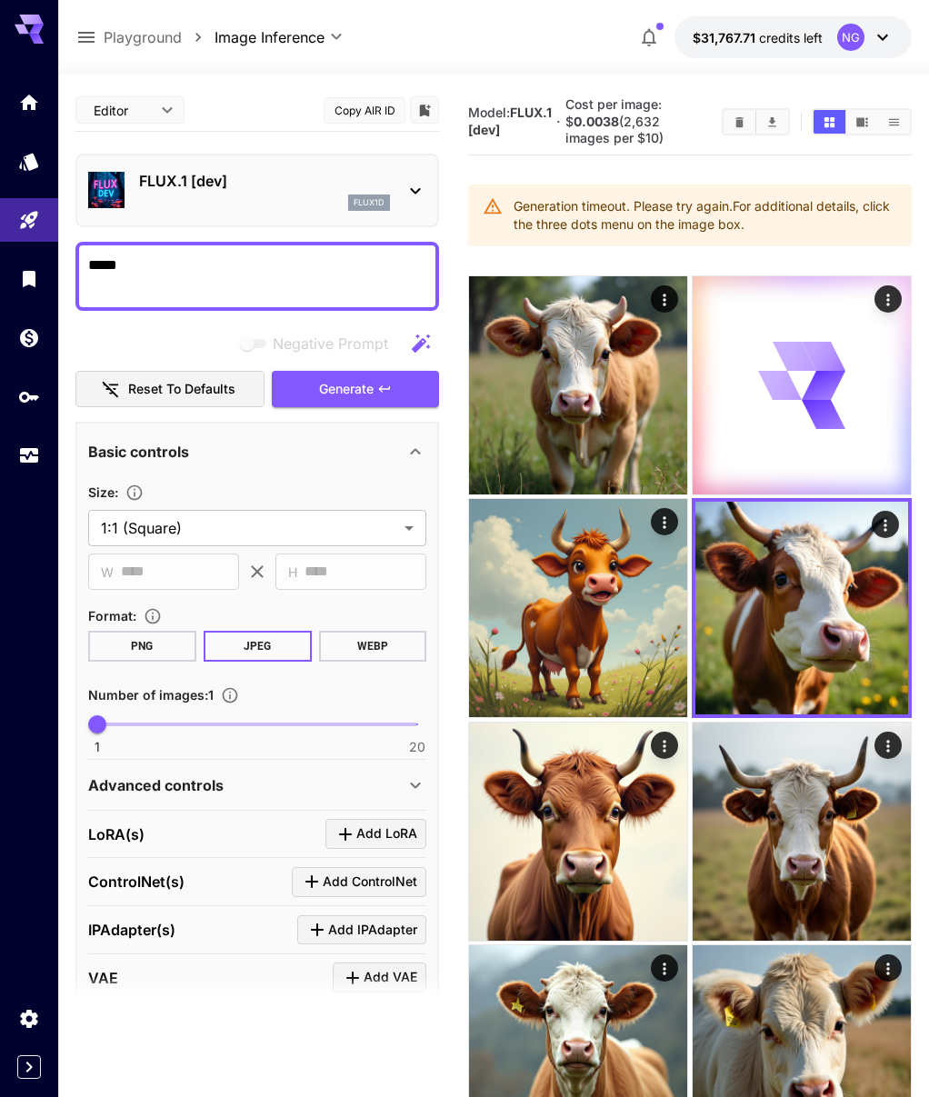
click at [603, 67] on div at bounding box center [493, 64] width 871 height 22
click at [879, 301] on icon "Actions" at bounding box center [888, 300] width 18 height 18
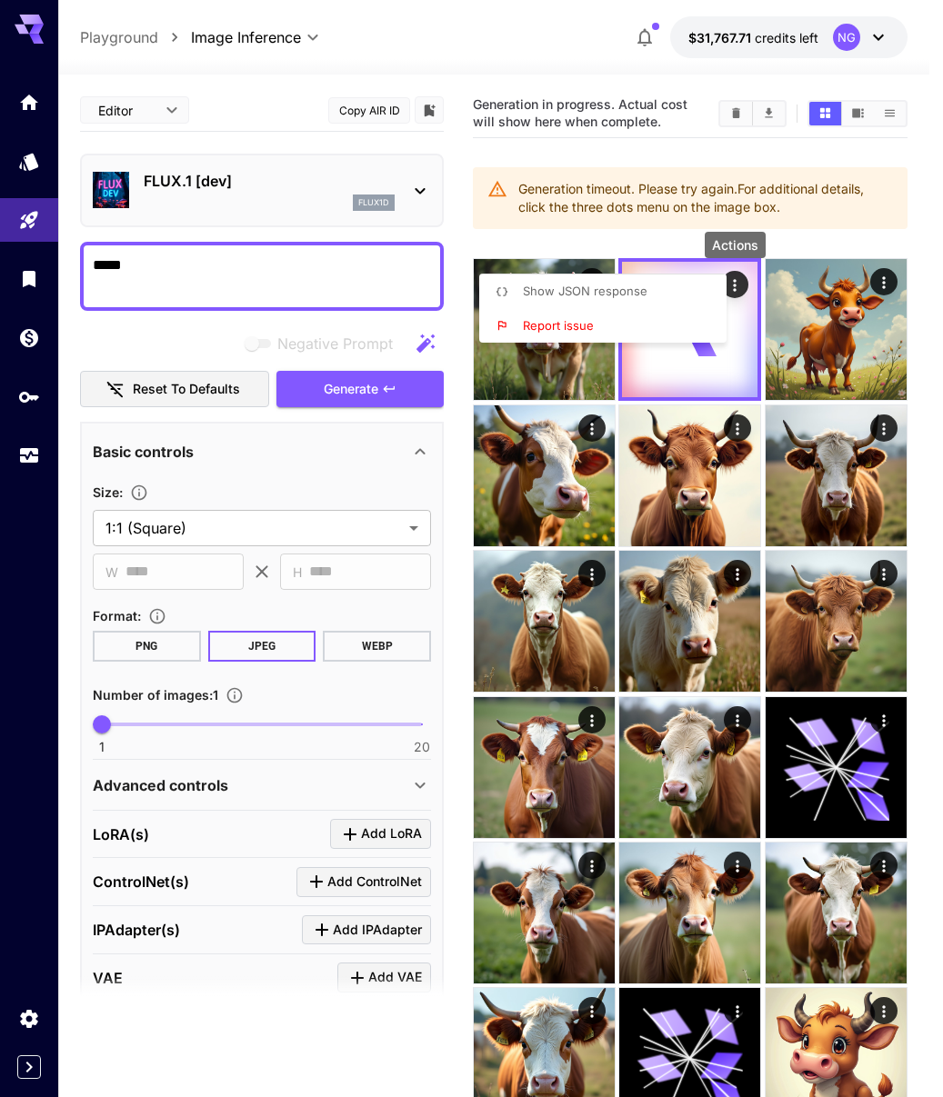
click at [604, 328] on li "Report issue" at bounding box center [608, 326] width 258 height 35
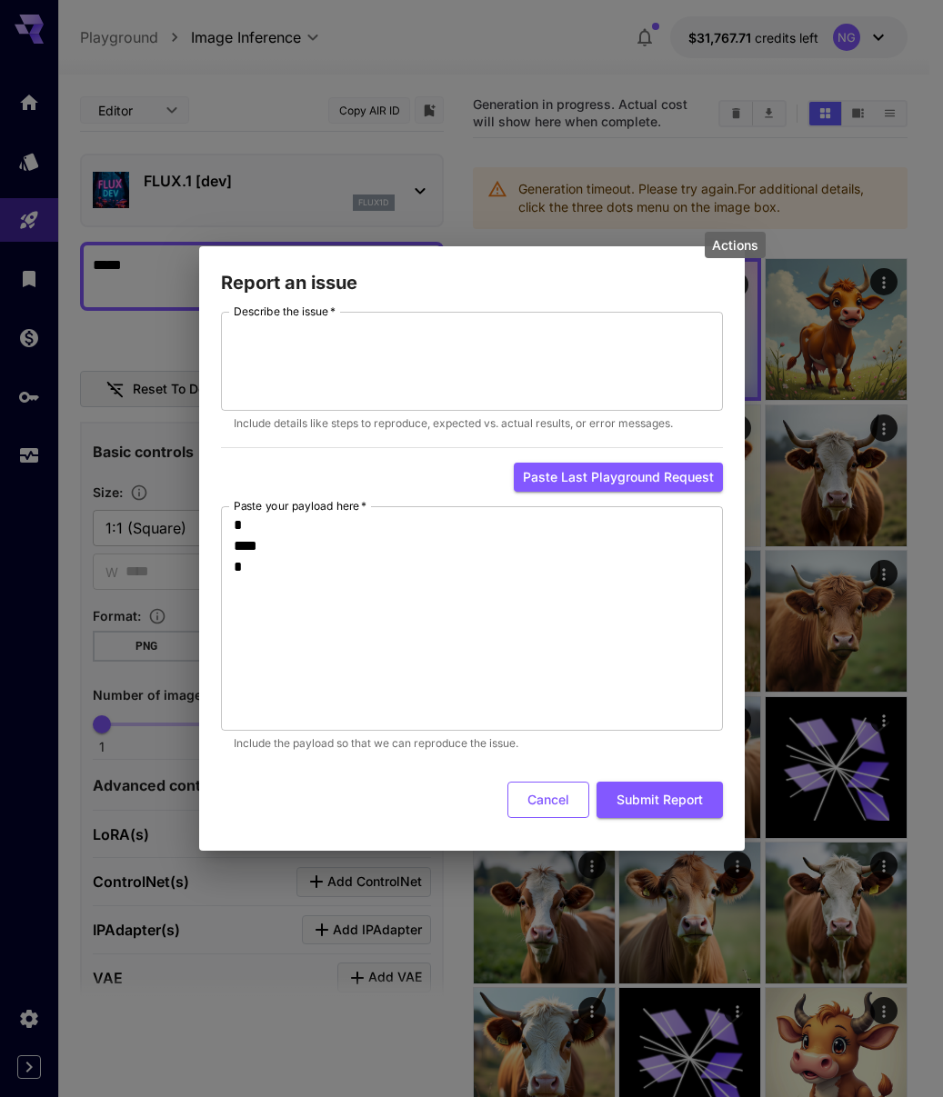
click at [556, 792] on button "Cancel" at bounding box center [548, 800] width 82 height 37
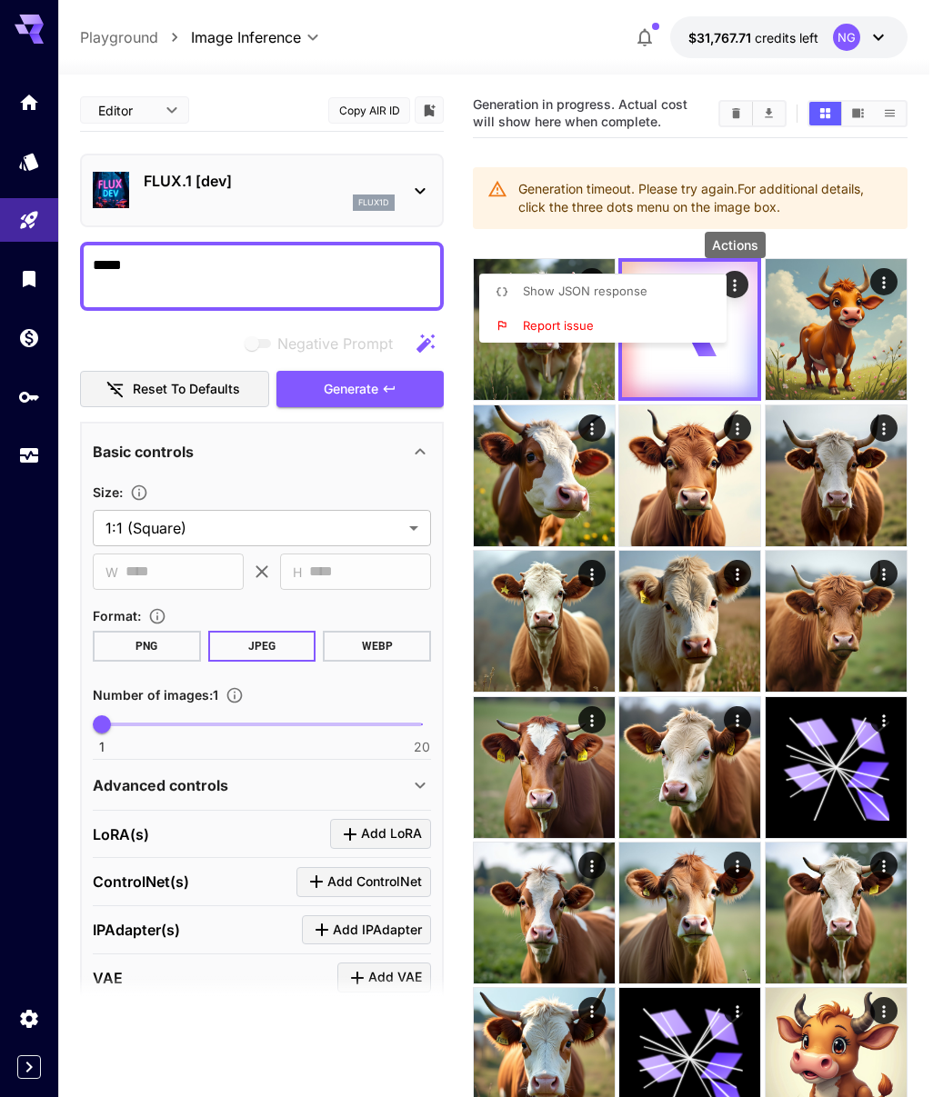
click at [519, 33] on div at bounding box center [471, 548] width 943 height 1097
